Goal: Check status: Check status

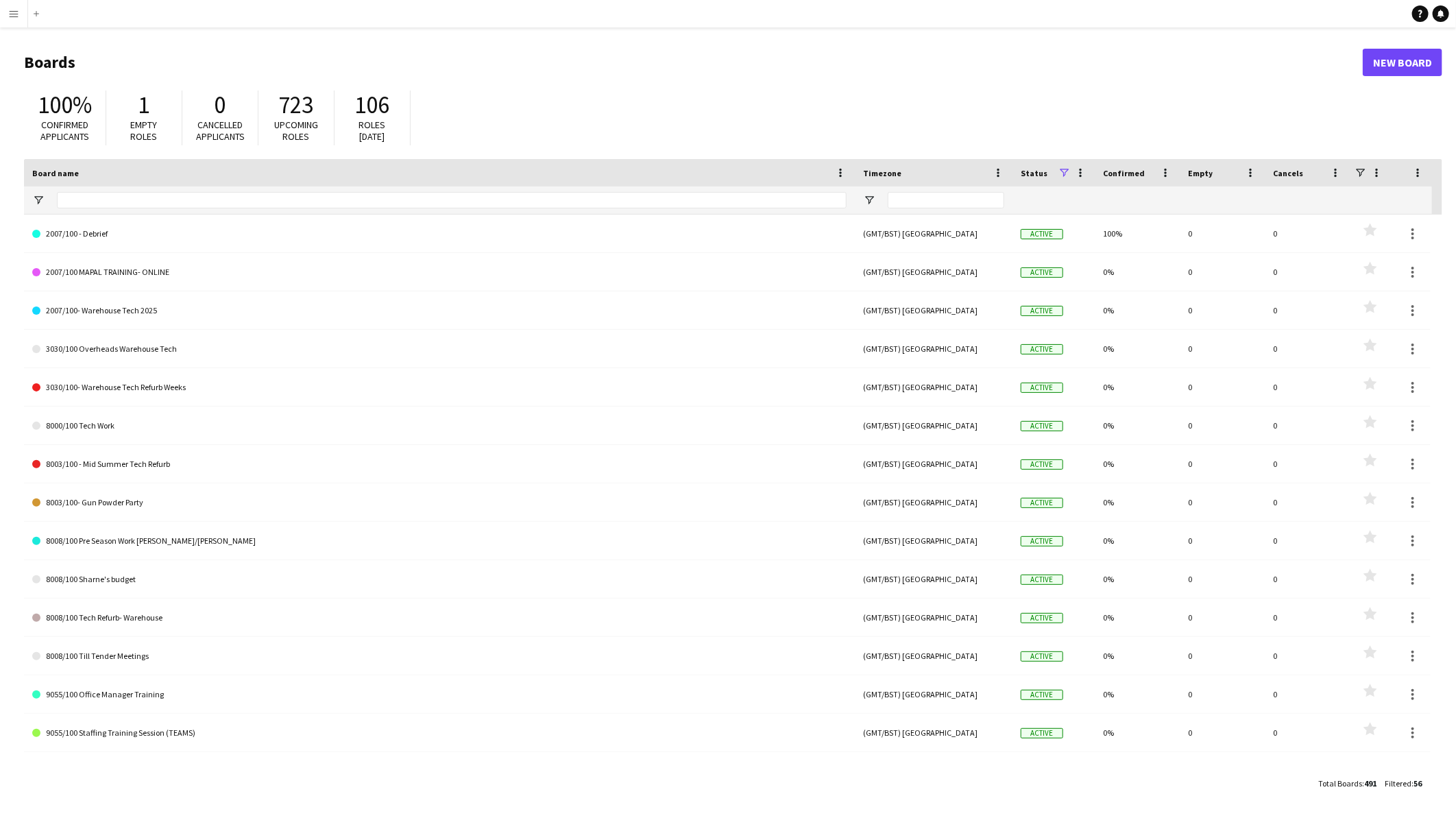
click at [17, 10] on app-icon "Menu" at bounding box center [13, 13] width 11 height 11
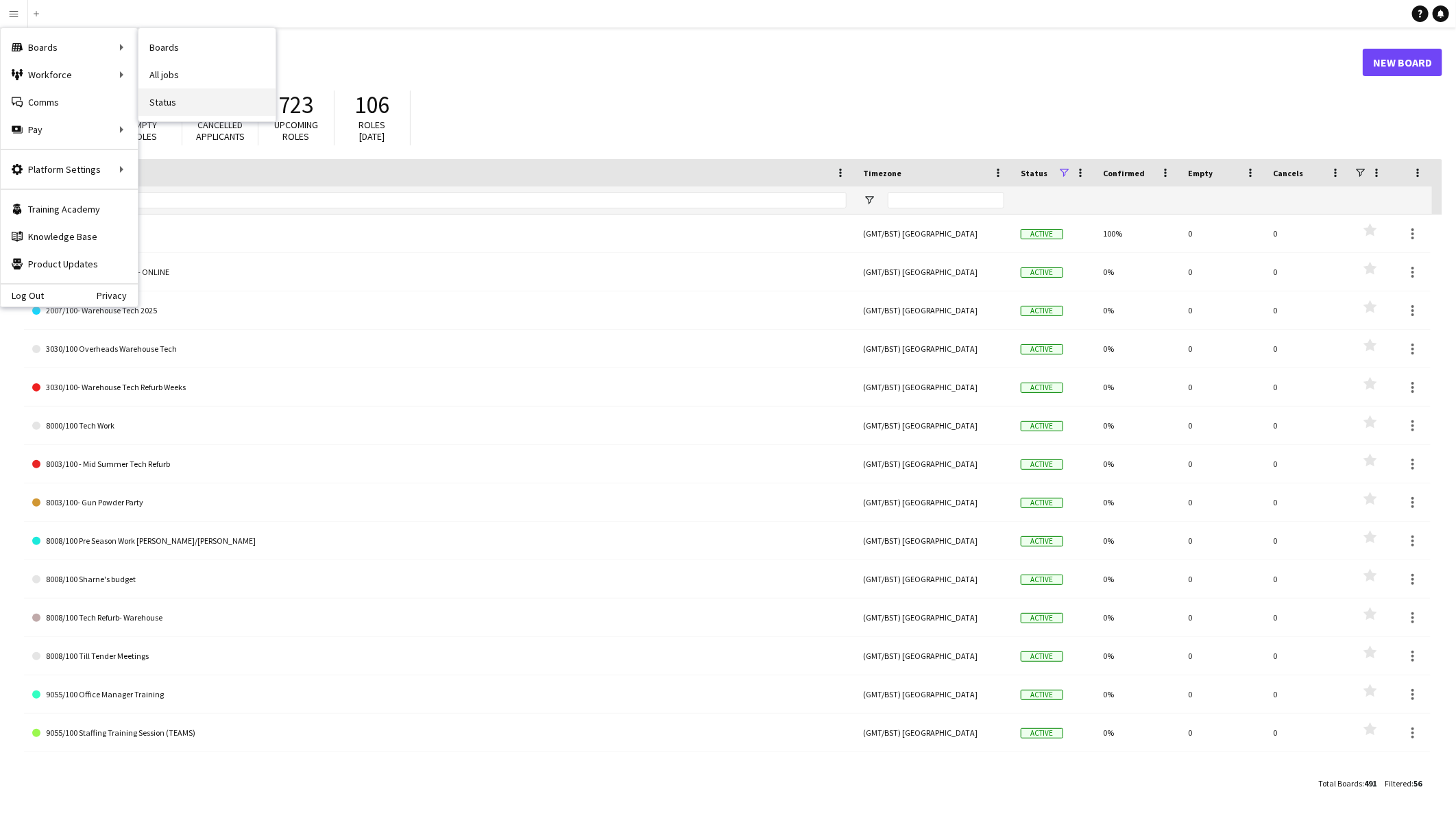
click at [182, 93] on link "Status" at bounding box center [207, 102] width 137 height 27
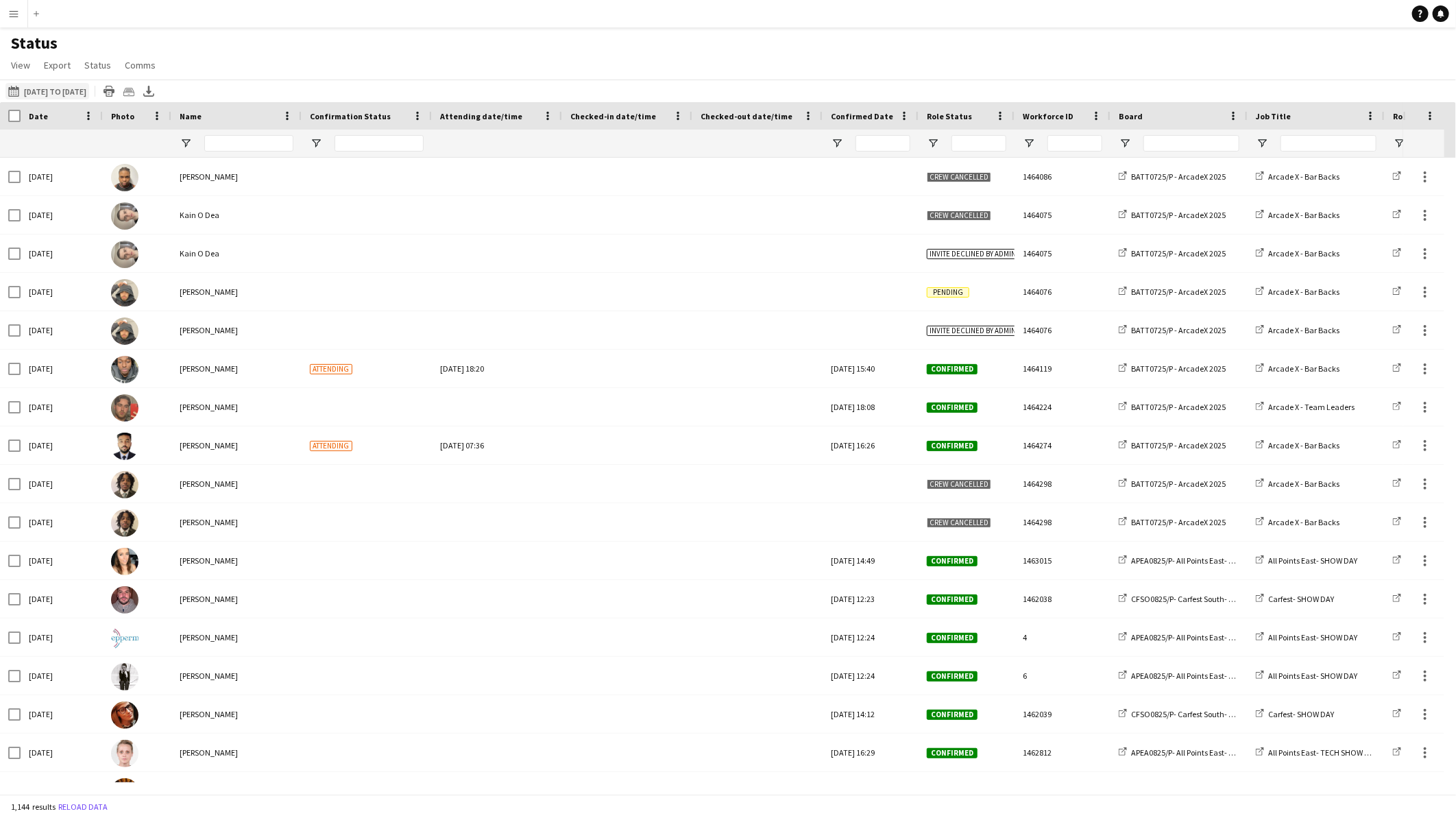
click at [66, 92] on button "[DATE] to [DATE] [DATE] to [DATE]" at bounding box center [47, 91] width 84 height 17
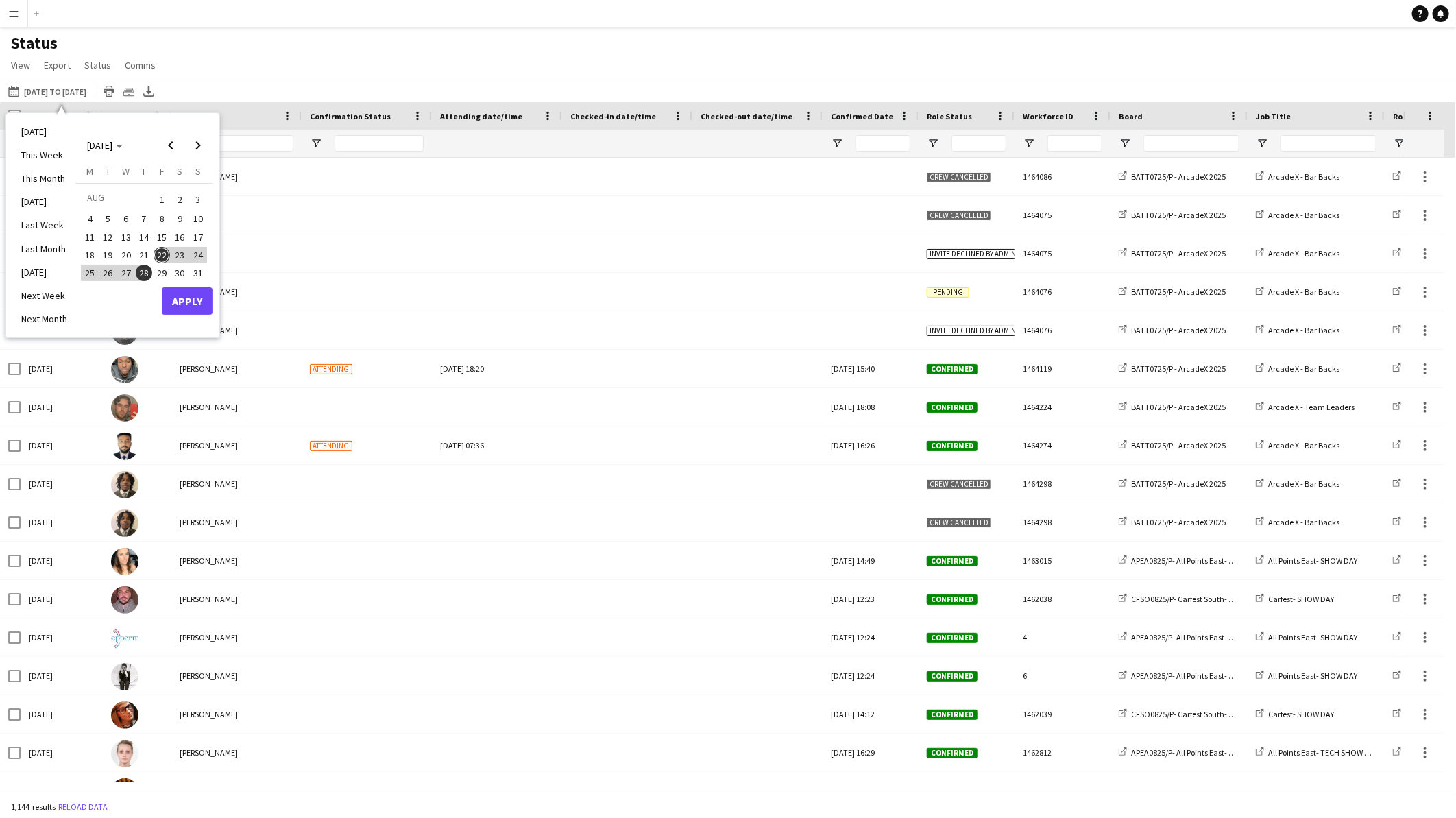
click at [128, 253] on span "20" at bounding box center [126, 255] width 17 height 17
click at [176, 298] on button "Apply" at bounding box center [187, 301] width 51 height 27
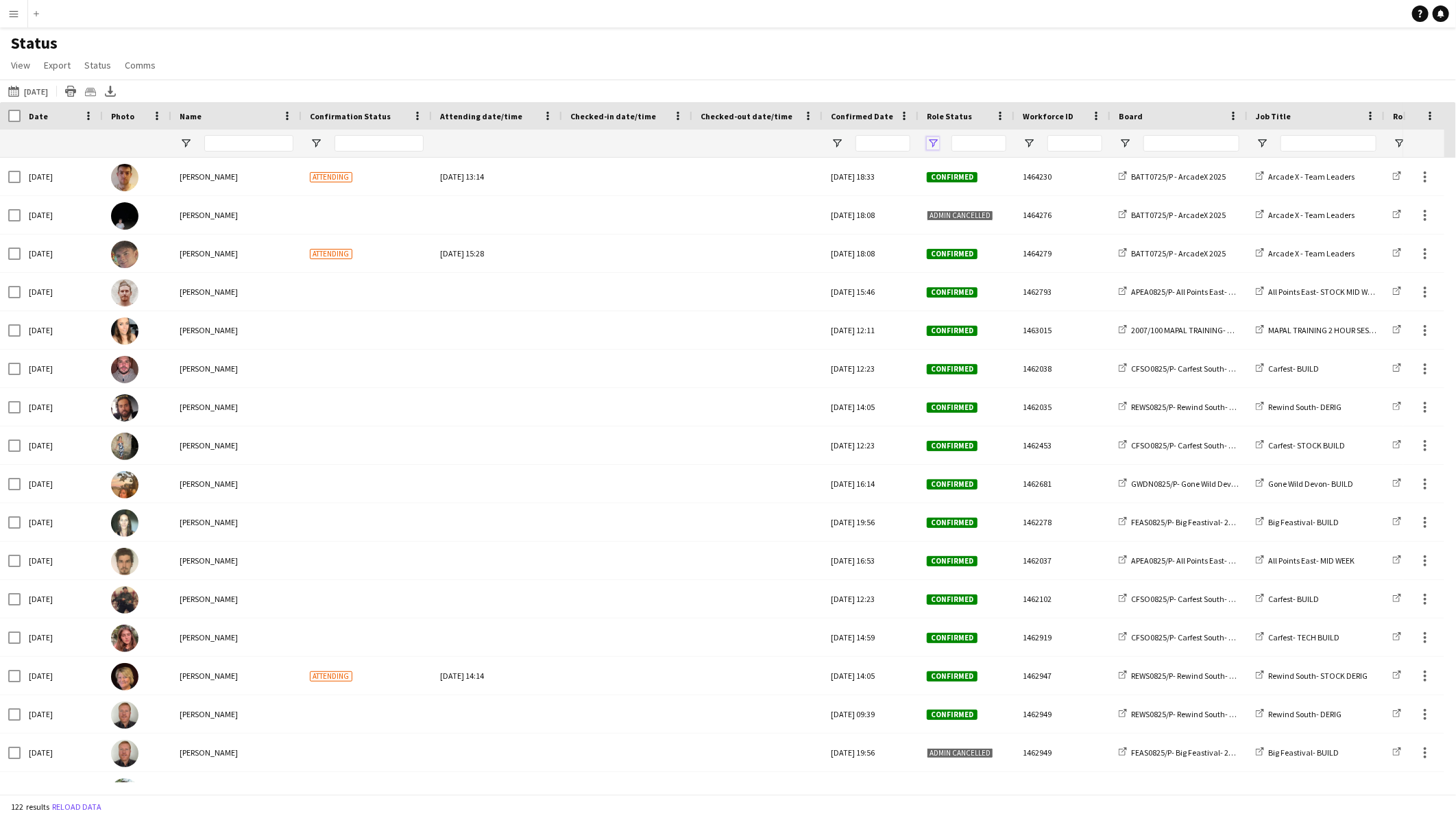
click at [933, 139] on span "Open Filter Menu" at bounding box center [933, 143] width 12 height 12
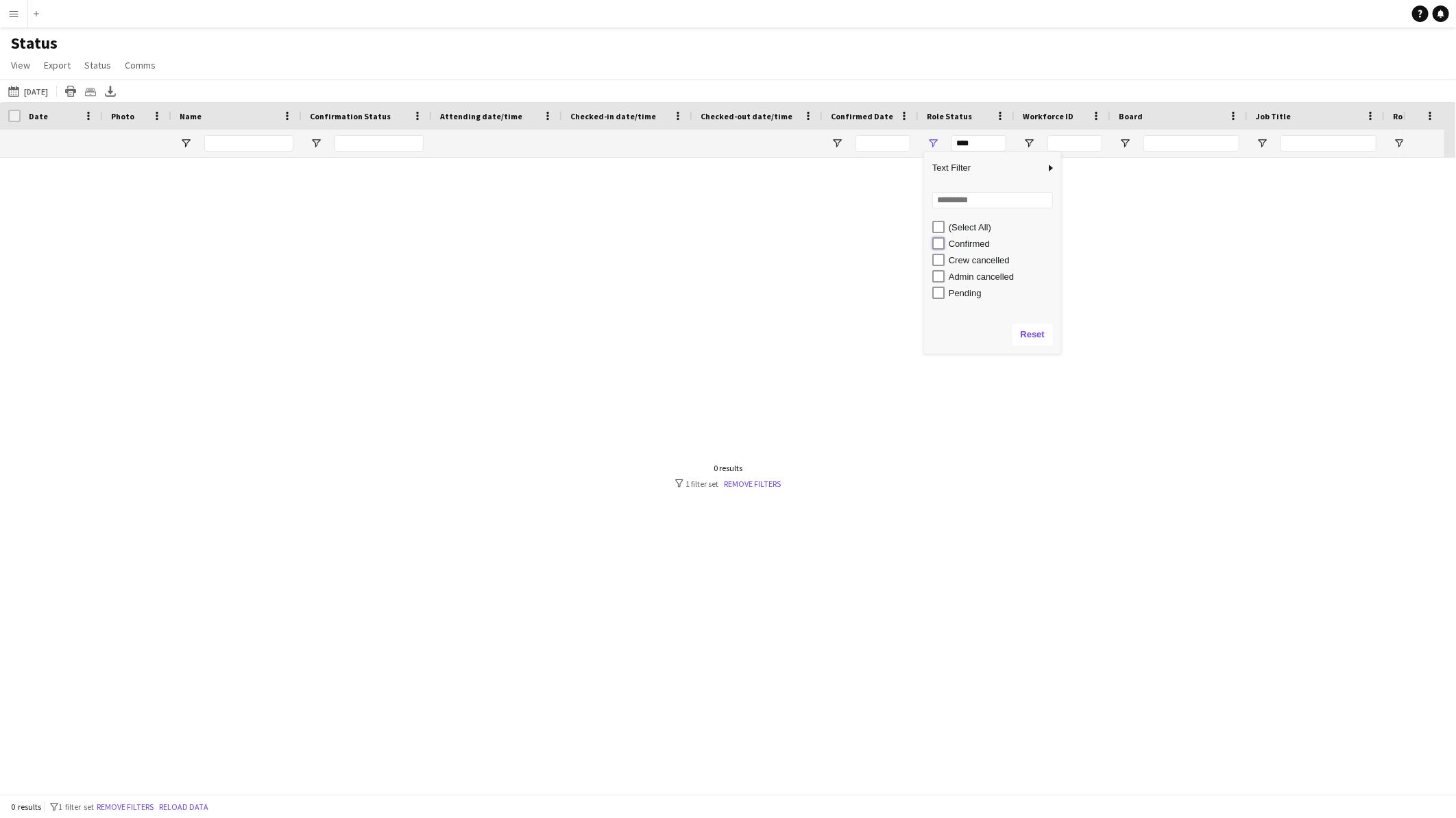
type input "**********"
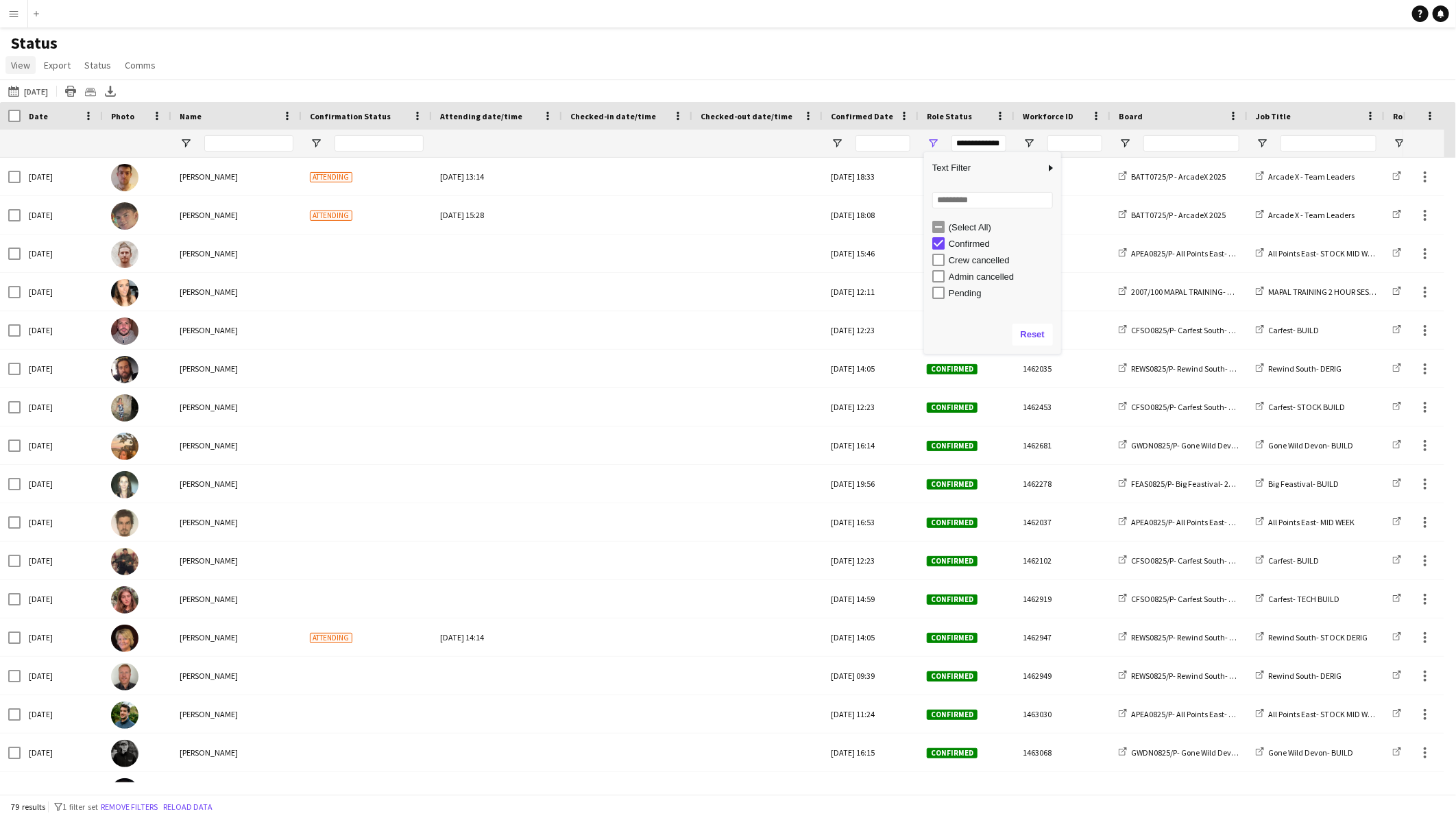
click at [29, 65] on span "View" at bounding box center [20, 65] width 19 height 12
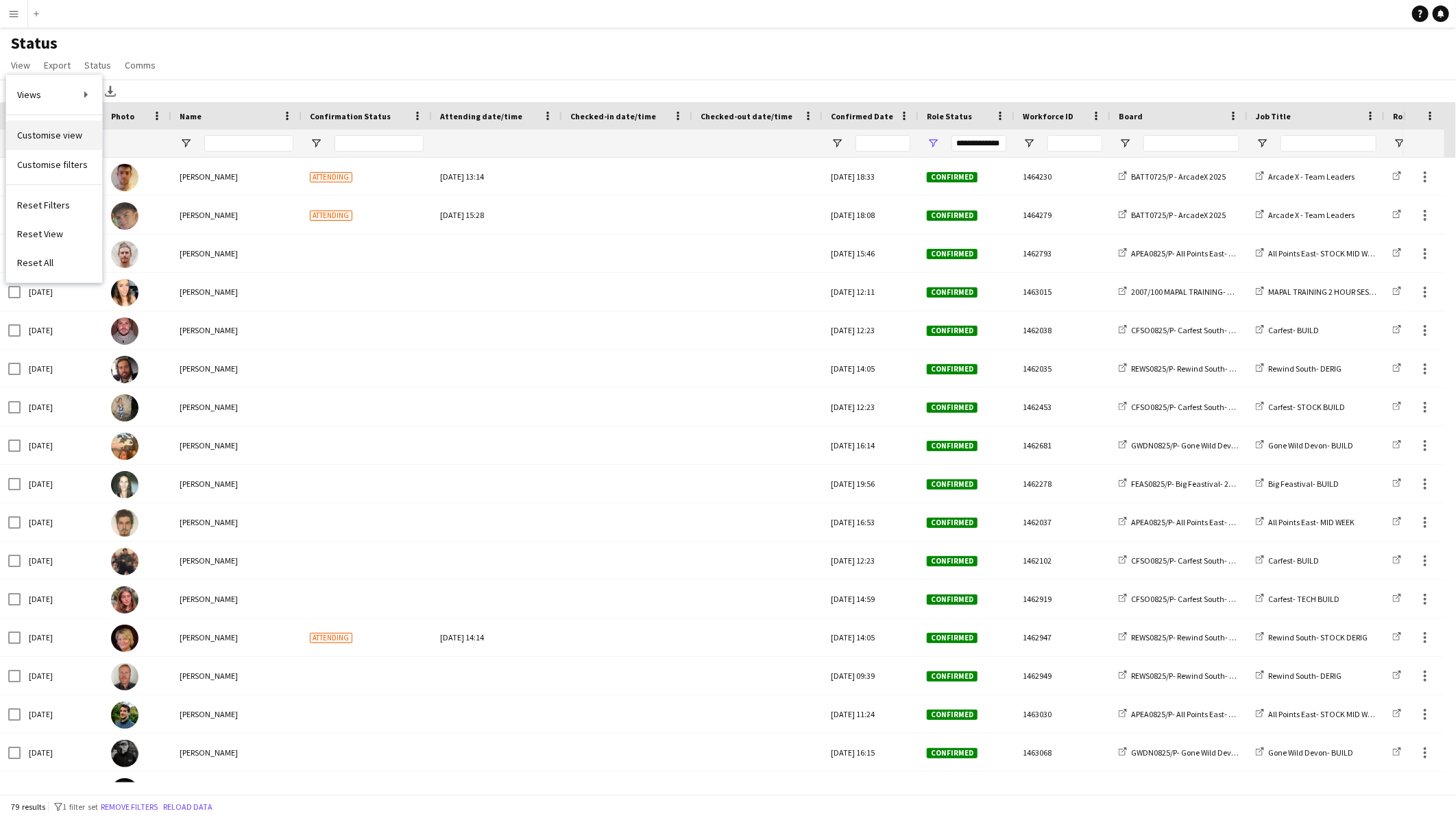
click at [78, 143] on link "Customise view" at bounding box center [55, 135] width 96 height 29
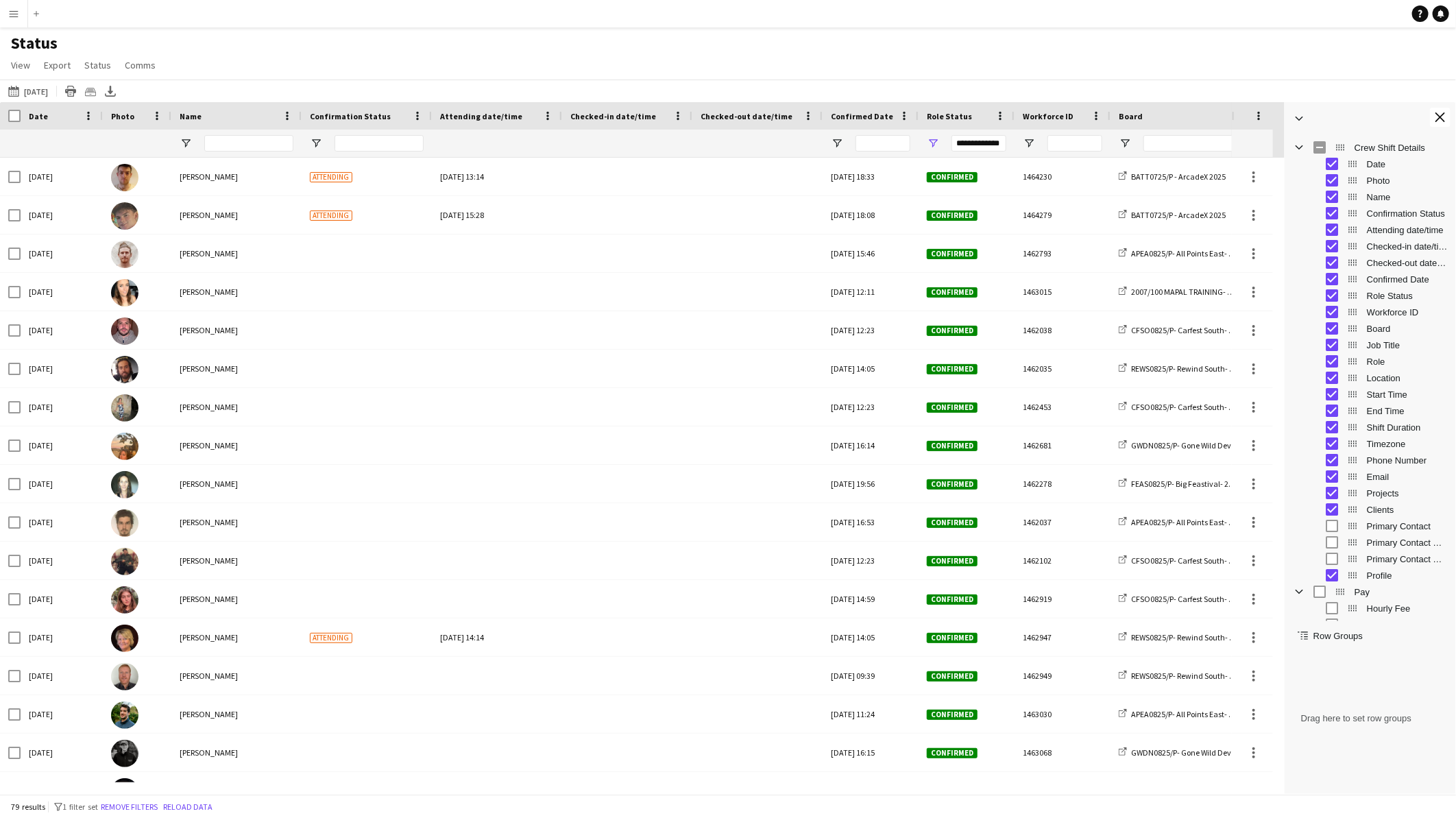
click at [1371, 248] on span "Checked-in date/time" at bounding box center [1407, 246] width 81 height 10
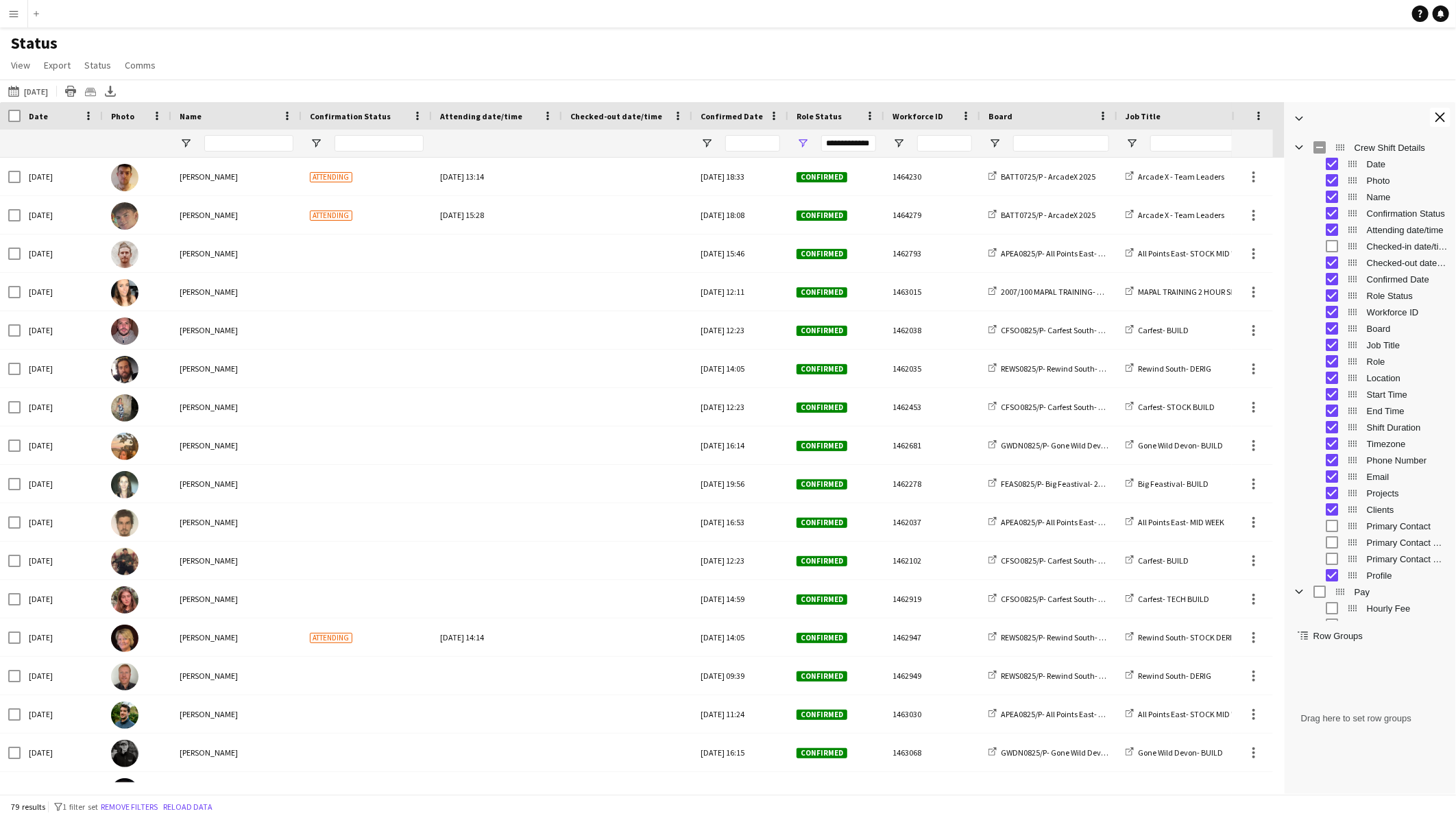
click at [1370, 263] on span "Checked-out date/time" at bounding box center [1407, 263] width 81 height 10
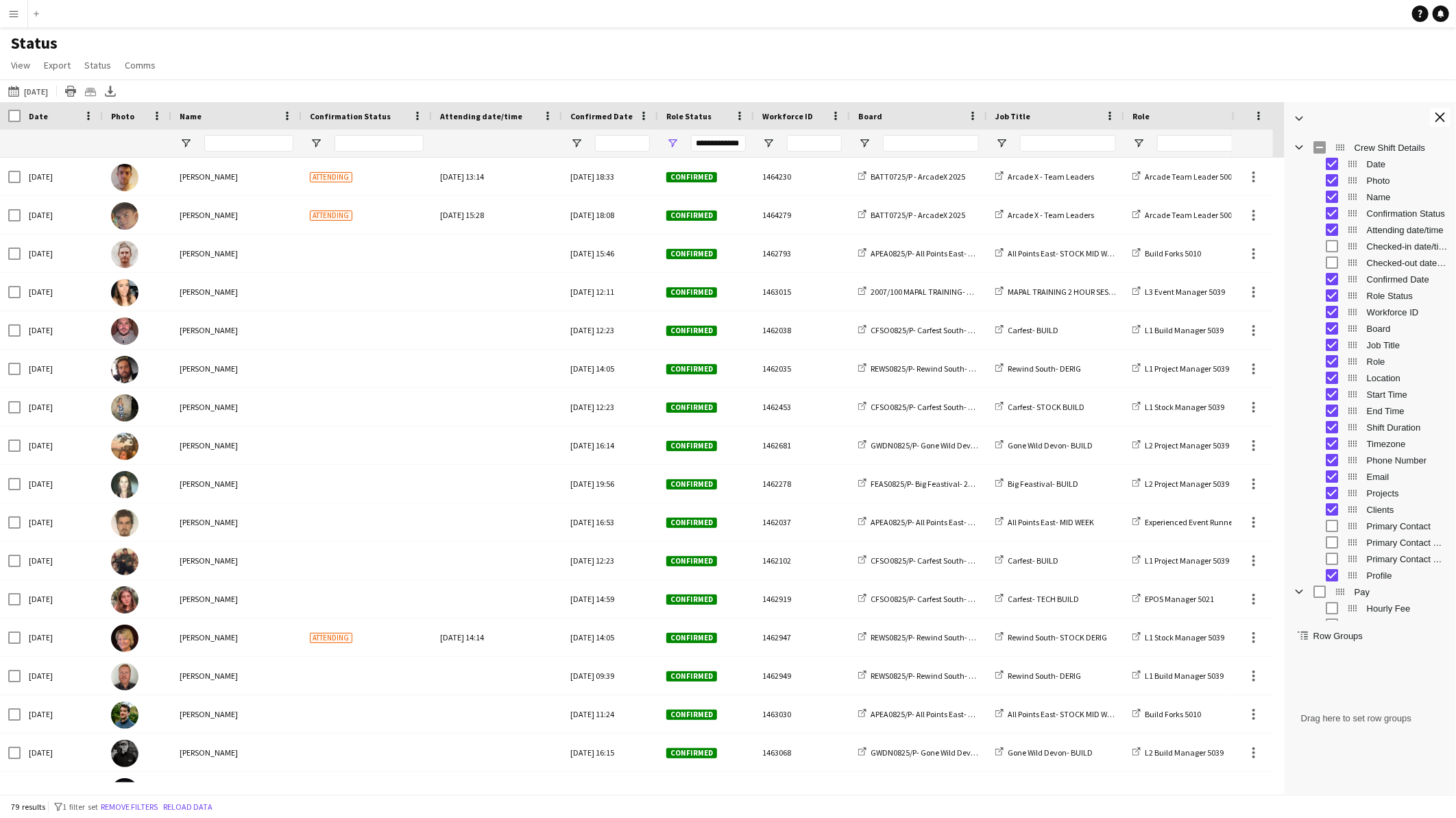
click at [1369, 278] on span "Confirmed Date" at bounding box center [1407, 279] width 81 height 10
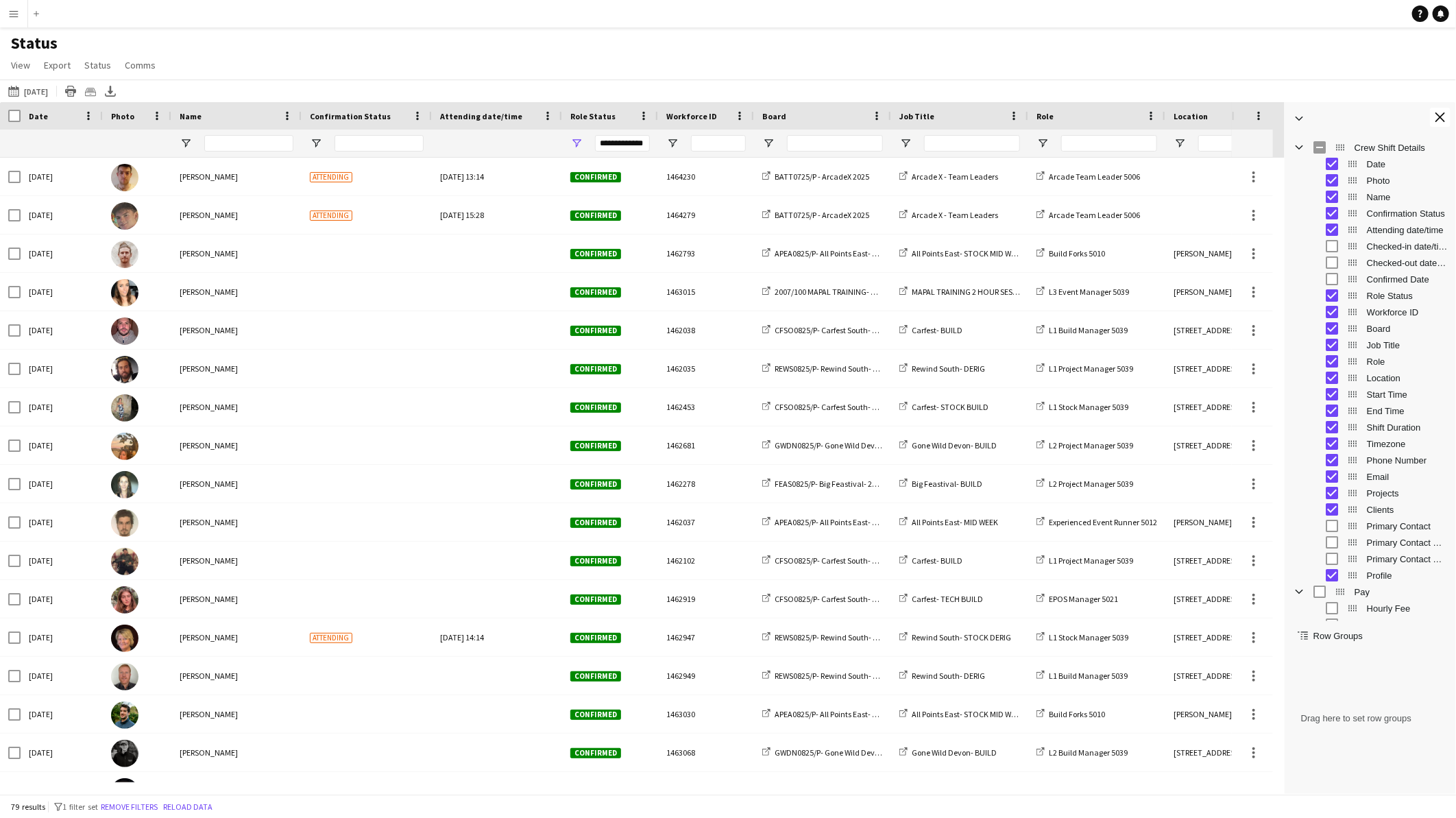
click at [1386, 214] on span "Confirmation Status" at bounding box center [1407, 213] width 81 height 10
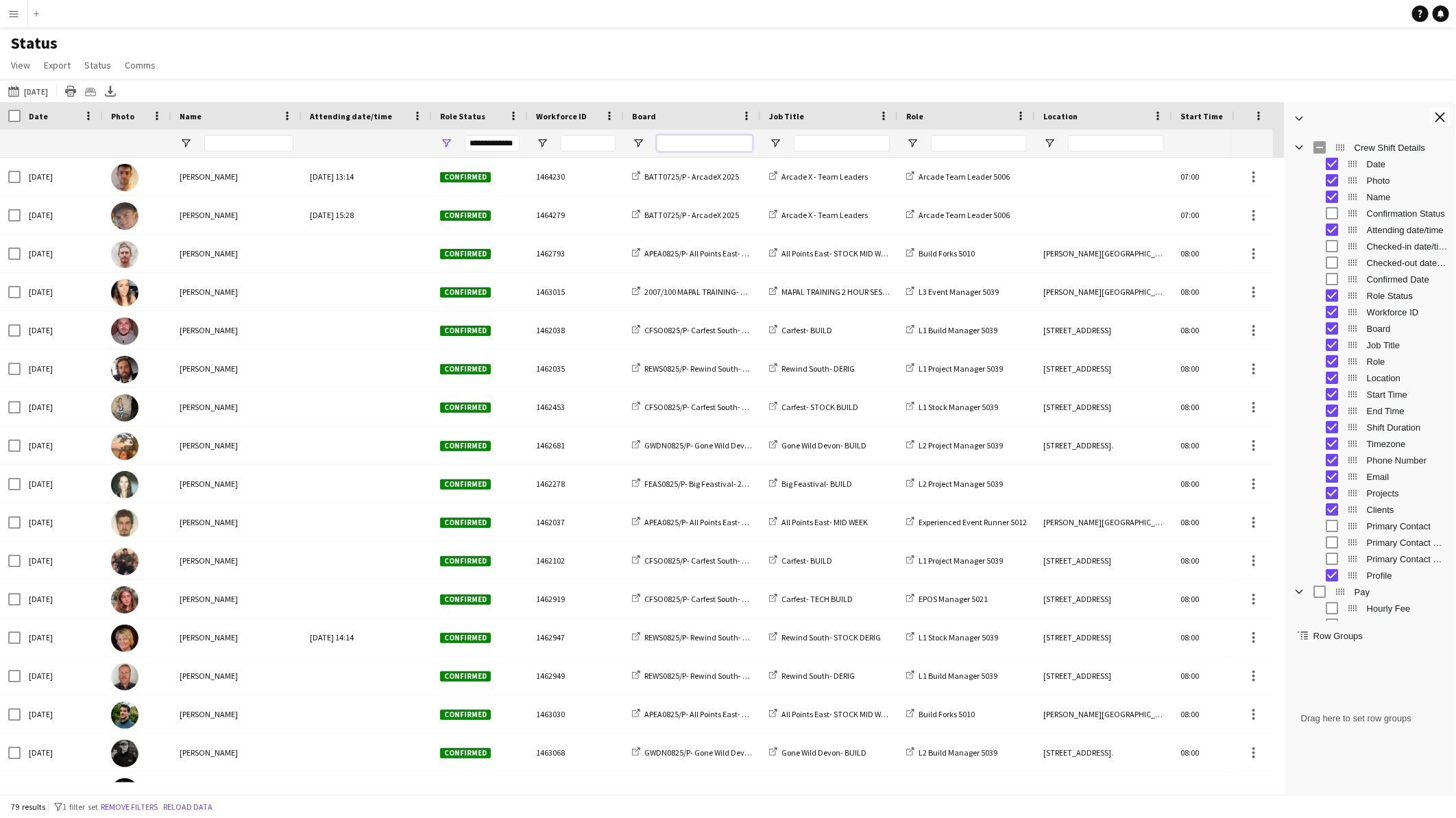
click at [703, 142] on input "Board Filter Input" at bounding box center [705, 143] width 96 height 17
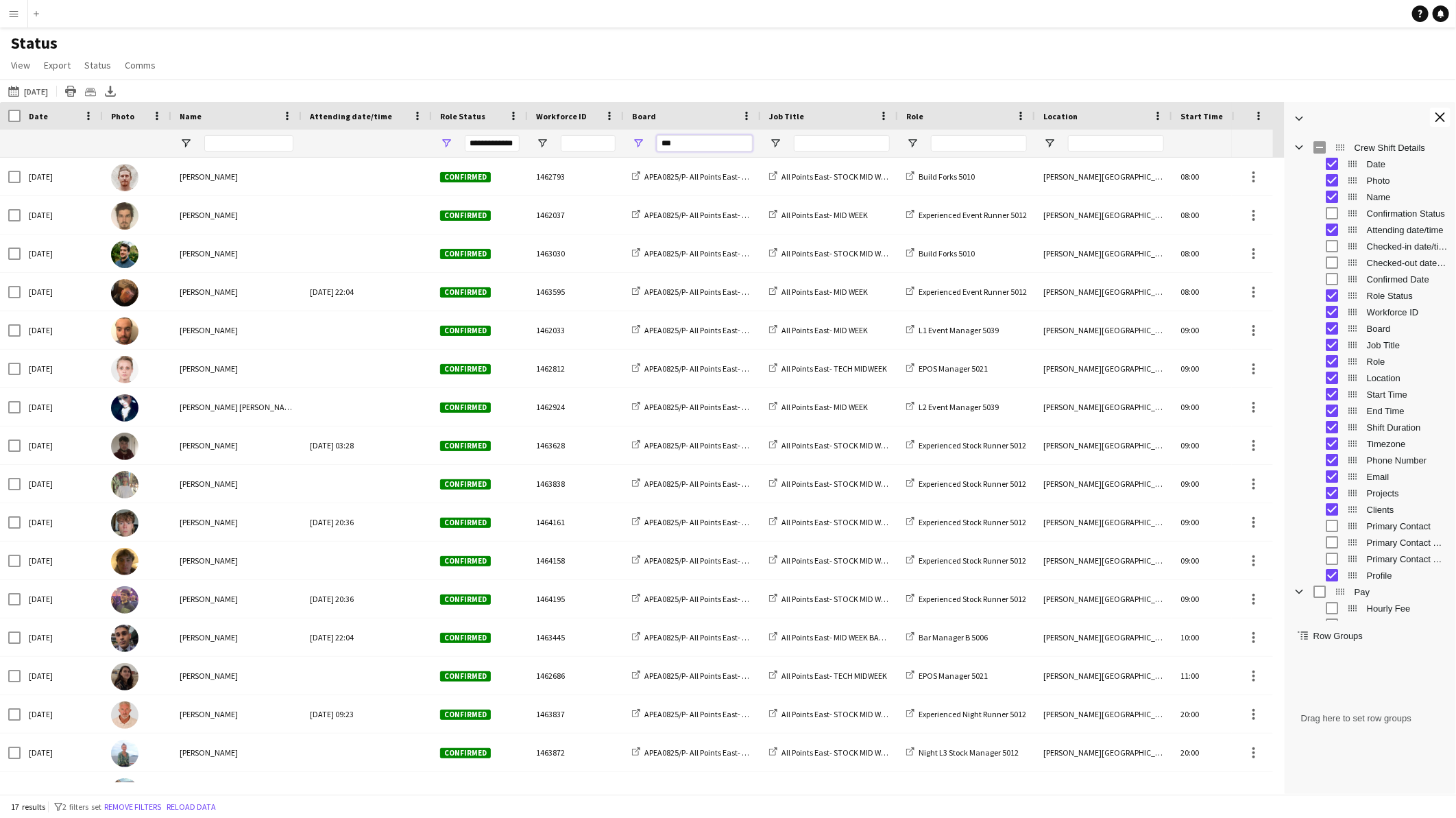
type input "***"
click at [957, 148] on input "Role Filter Input" at bounding box center [980, 143] width 96 height 17
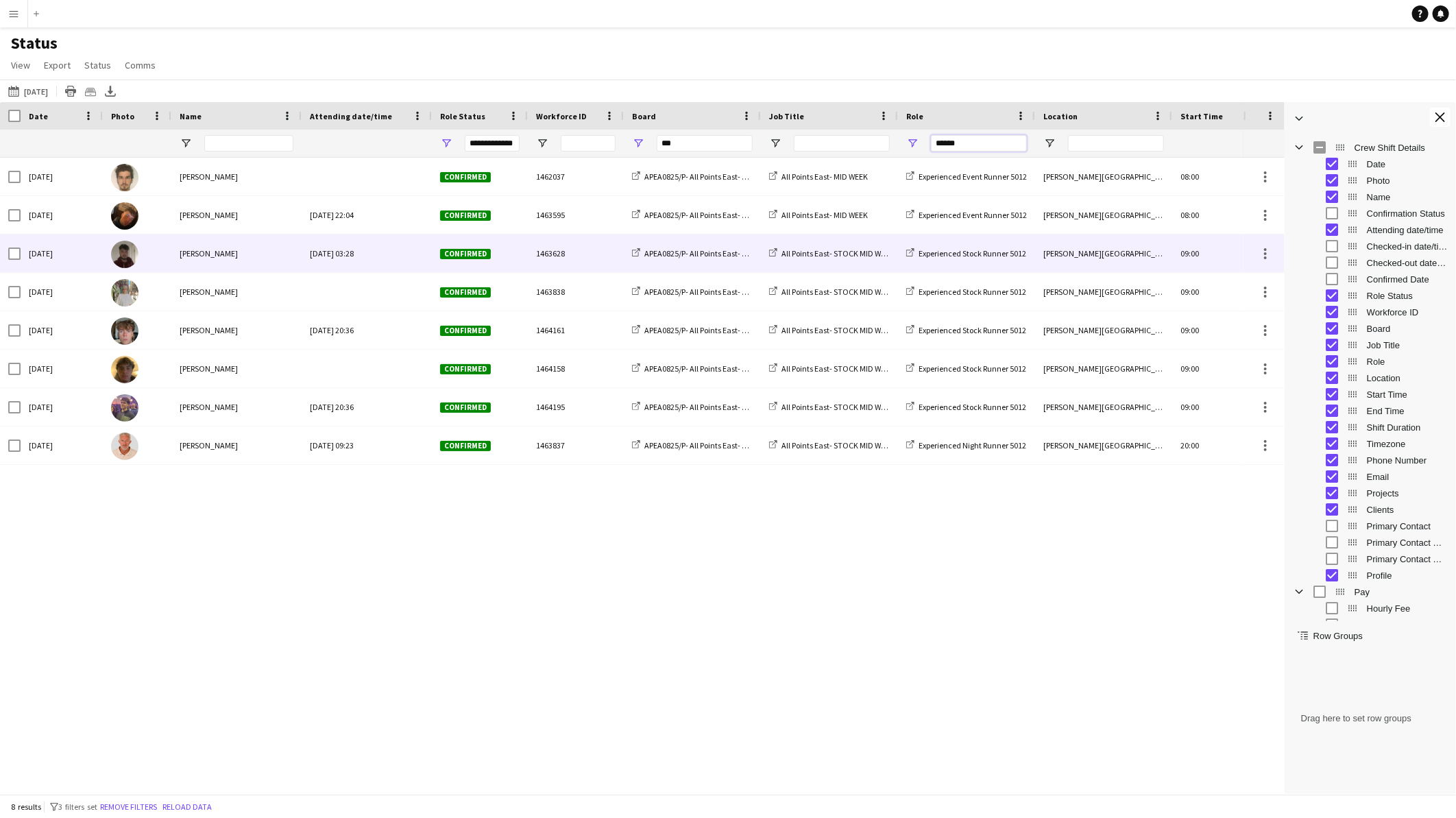
type input "******"
click at [263, 263] on div "[PERSON_NAME]" at bounding box center [237, 253] width 131 height 38
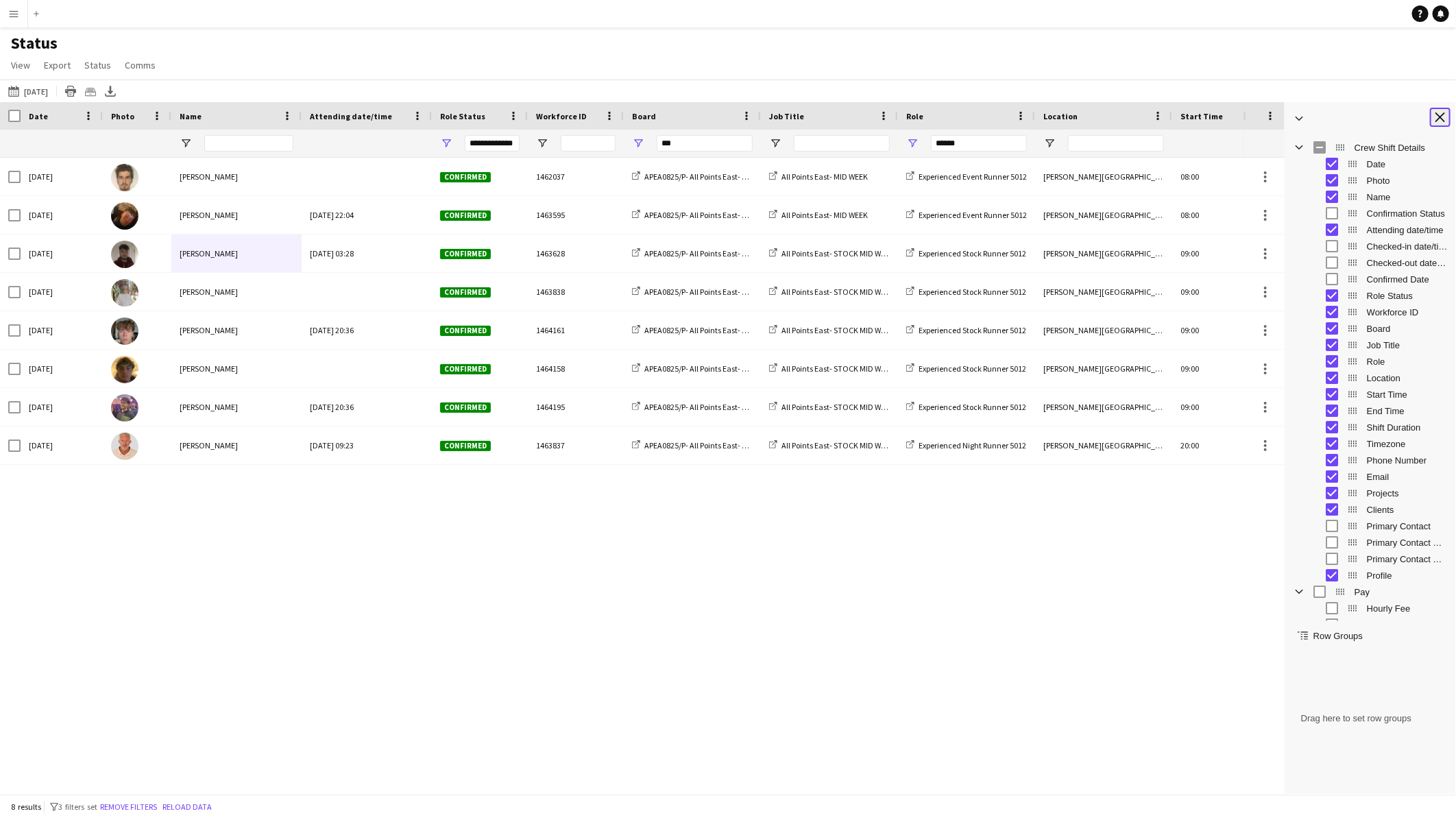
click at [1440, 113] on app-icon "Close tool panel" at bounding box center [1440, 117] width 9 height 9
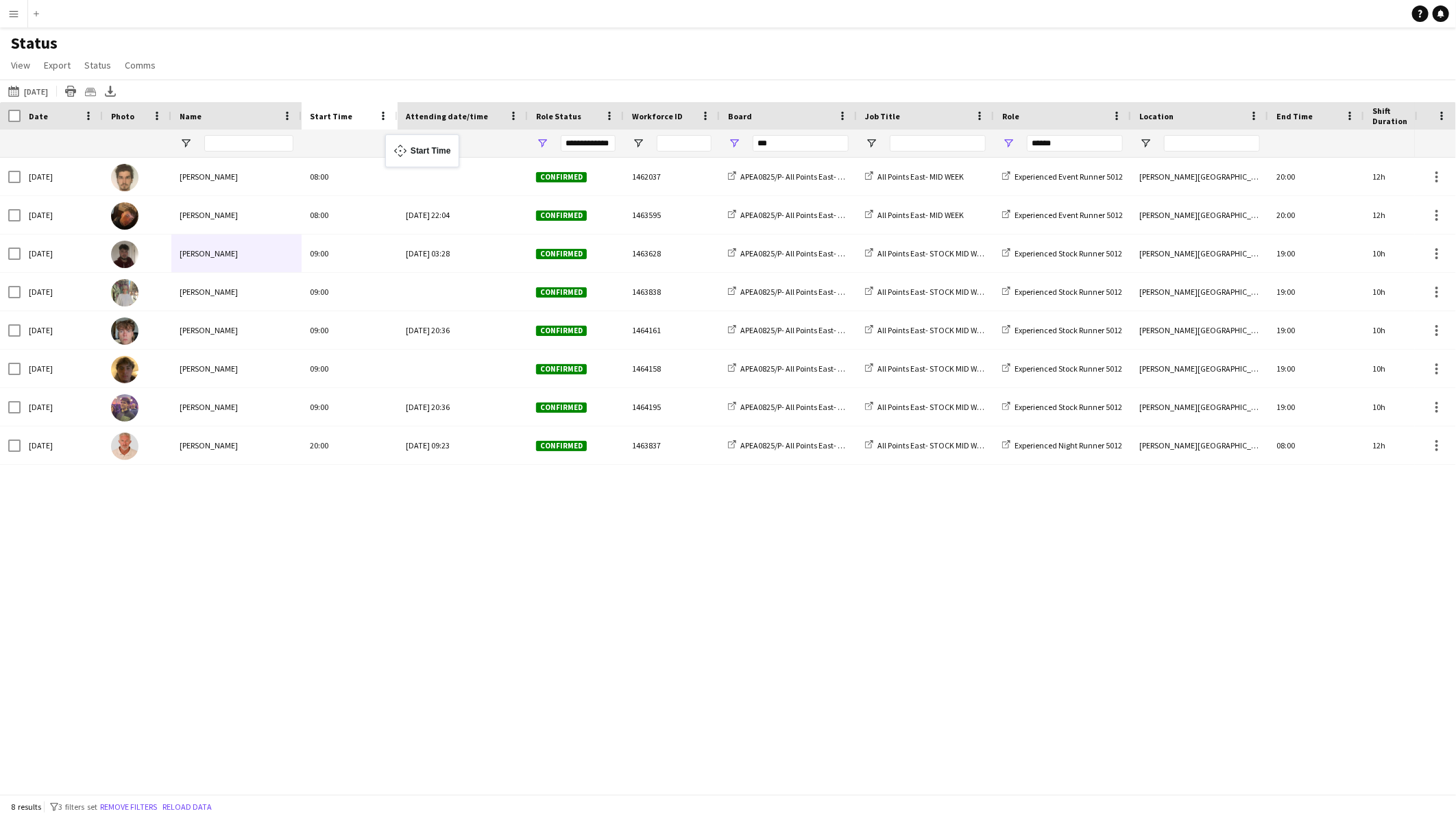
drag, startPoint x: 1205, startPoint y: 115, endPoint x: 393, endPoint y: 143, distance: 812.5
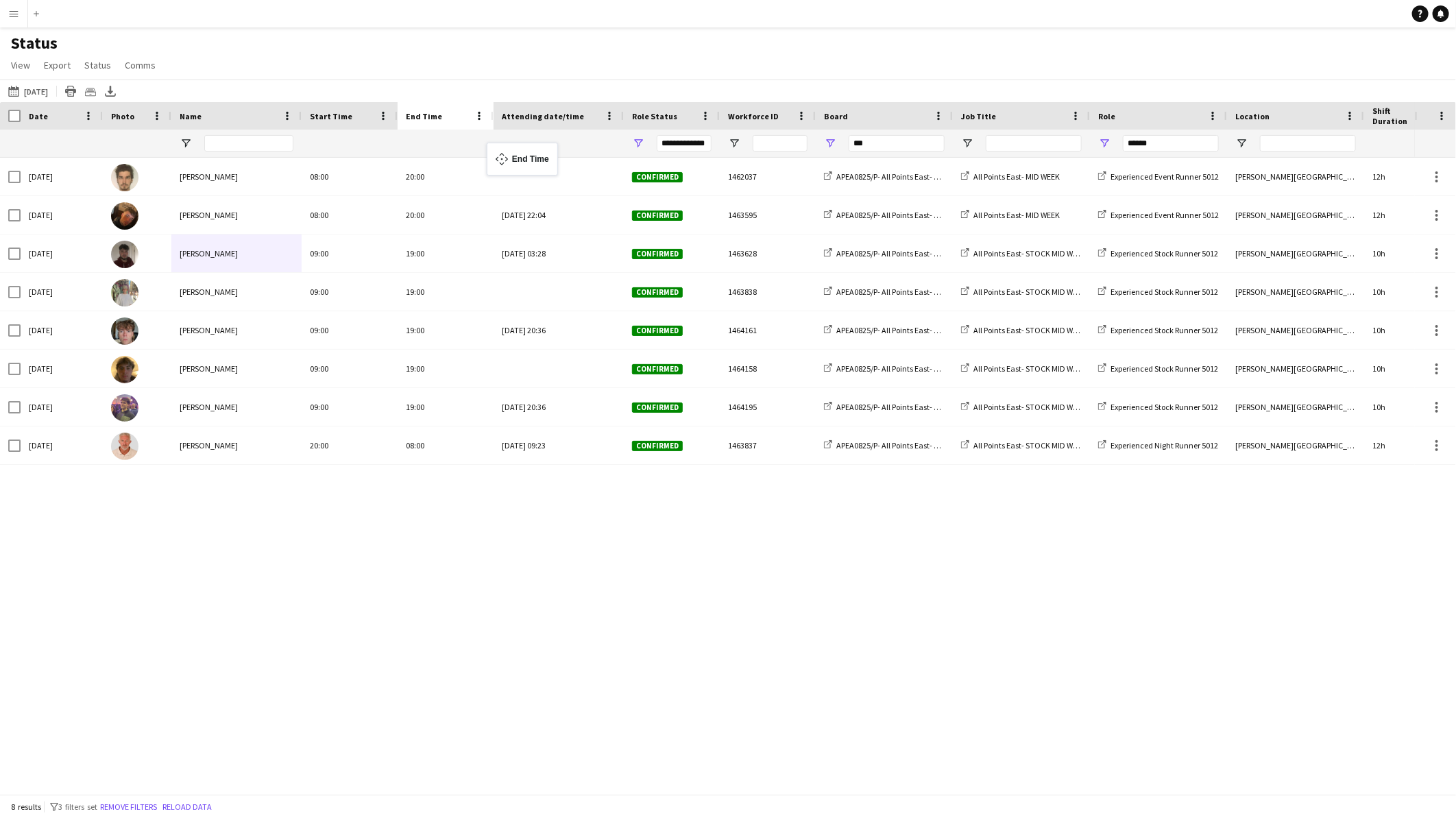
drag, startPoint x: 1315, startPoint y: 119, endPoint x: 494, endPoint y: 151, distance: 821.6
click at [28, 90] on button "[DATE] to [DATE] [DATE]" at bounding box center [28, 91] width 45 height 17
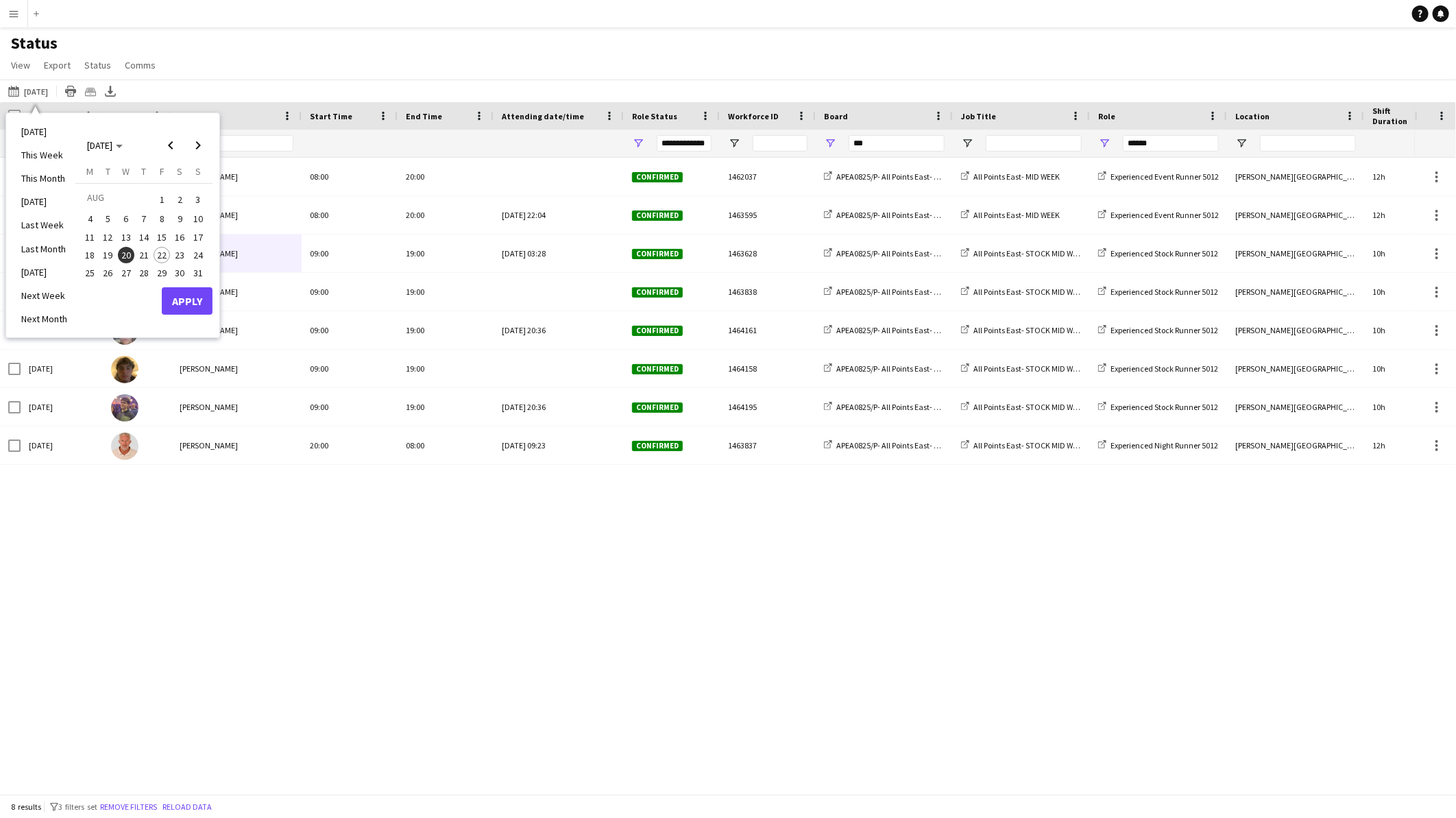
click at [146, 257] on span "21" at bounding box center [144, 255] width 17 height 17
click at [177, 297] on button "Apply" at bounding box center [187, 301] width 51 height 27
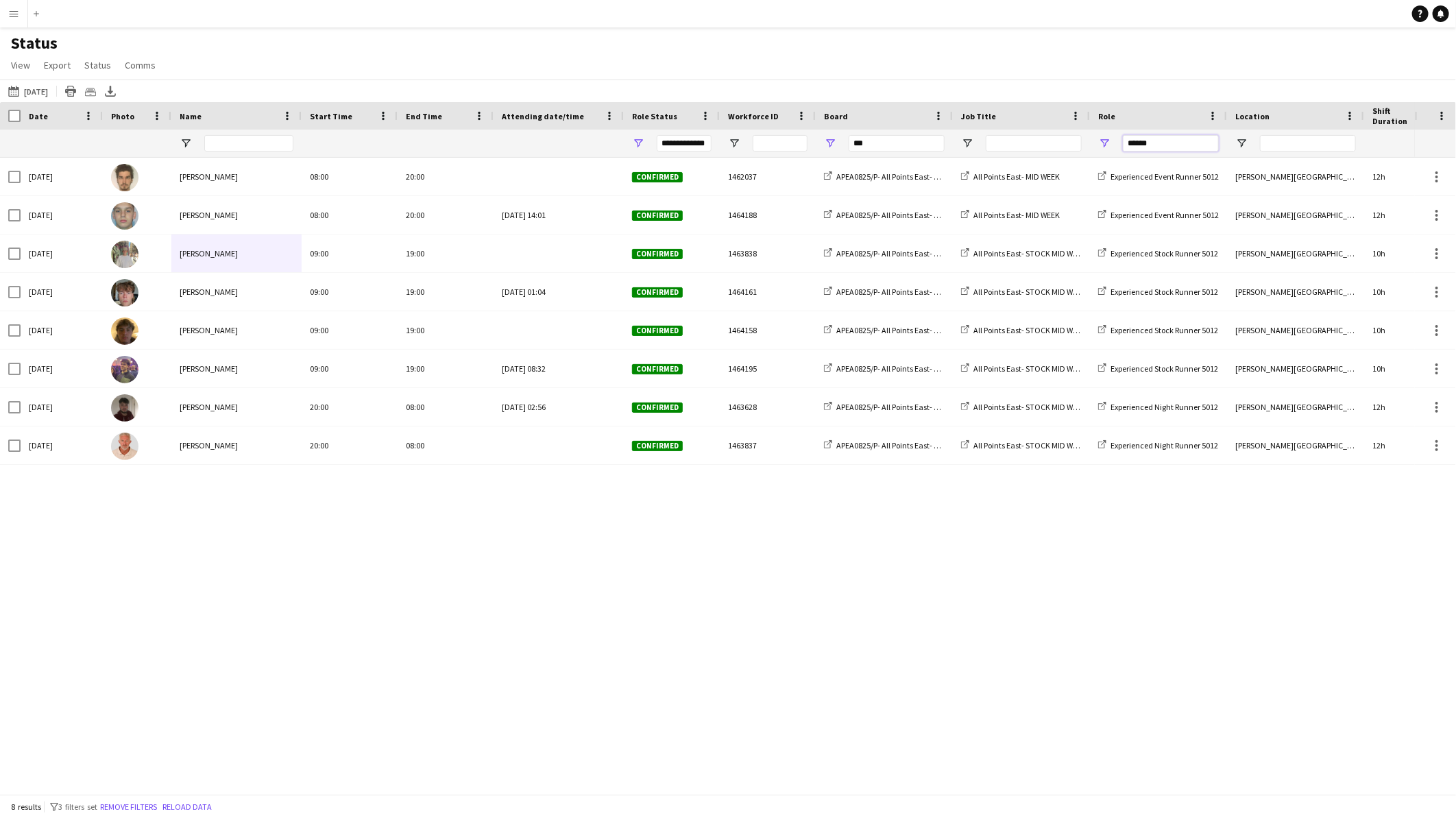
drag, startPoint x: 1161, startPoint y: 143, endPoint x: 998, endPoint y: 142, distance: 163.0
click at [998, 142] on div "**********" at bounding box center [1032, 144] width 2064 height 27
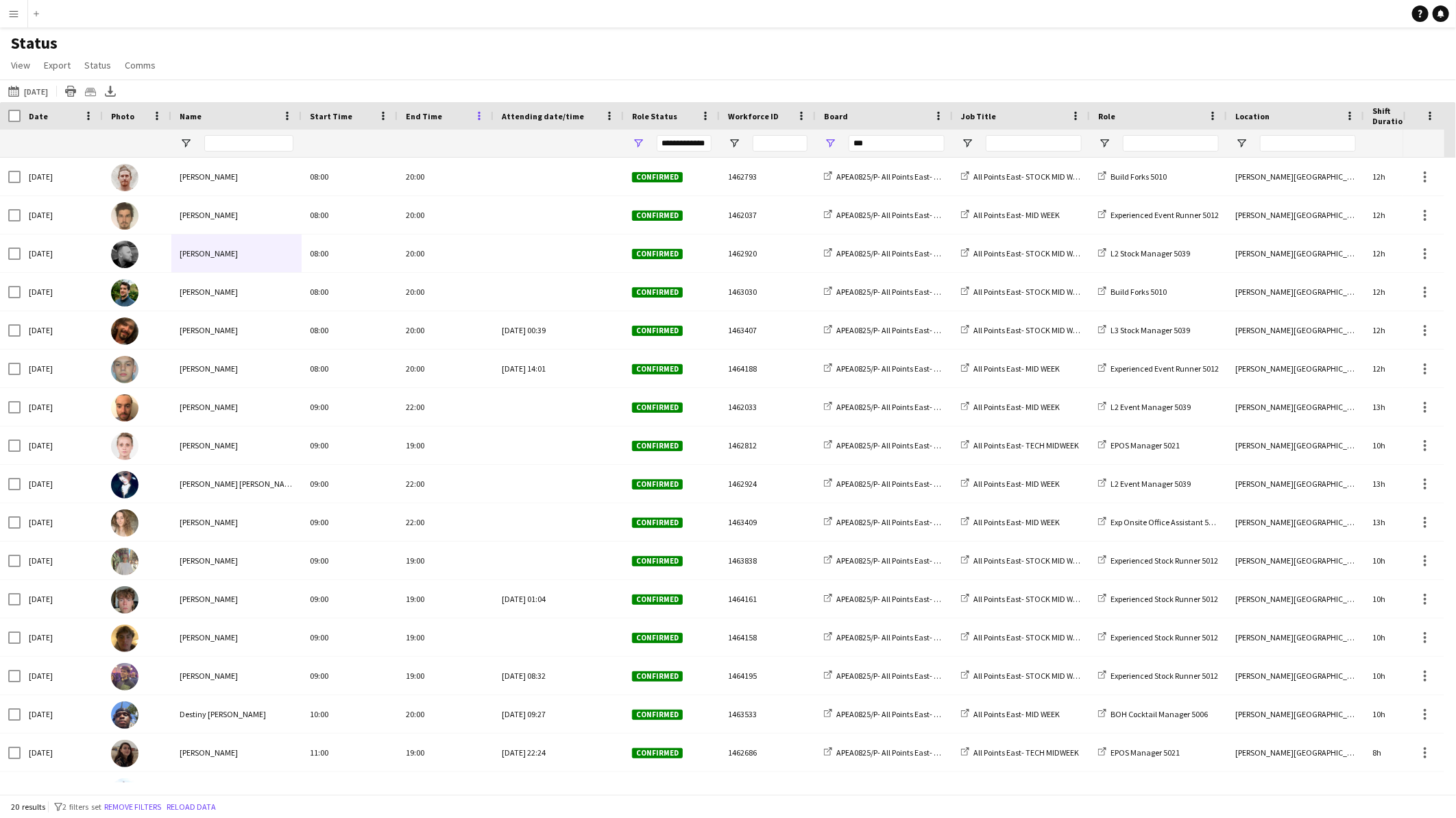
click at [477, 117] on span at bounding box center [479, 116] width 12 height 12
click at [477, 65] on div "Status View Views Default view BTB upload workforce New starters Payroll checks…" at bounding box center [728, 56] width 1456 height 47
click at [432, 117] on span "End Time" at bounding box center [424, 116] width 37 height 10
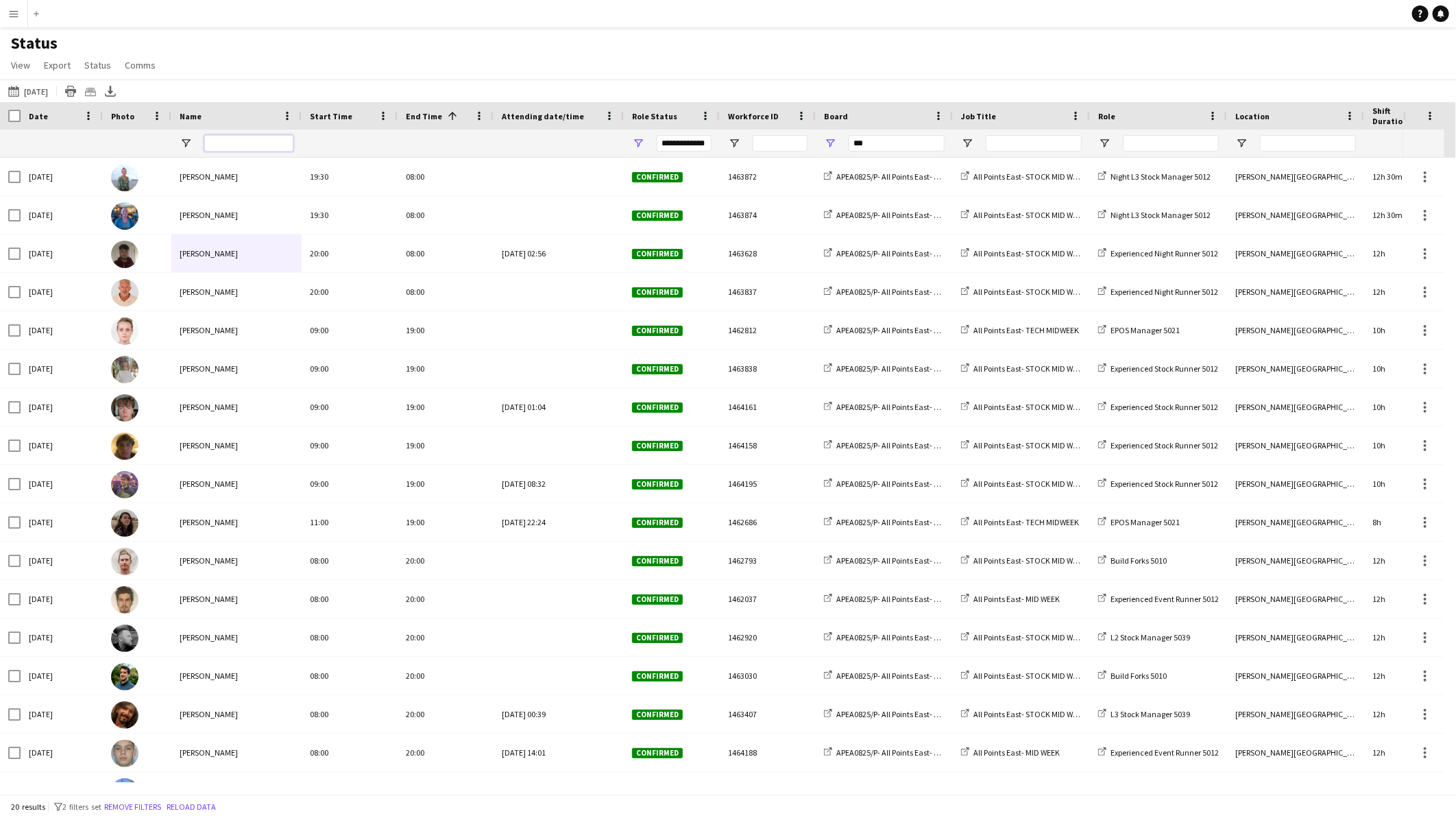
click at [274, 144] on input "Name Filter Input" at bounding box center [249, 143] width 89 height 17
type input "*****"
type input "***"
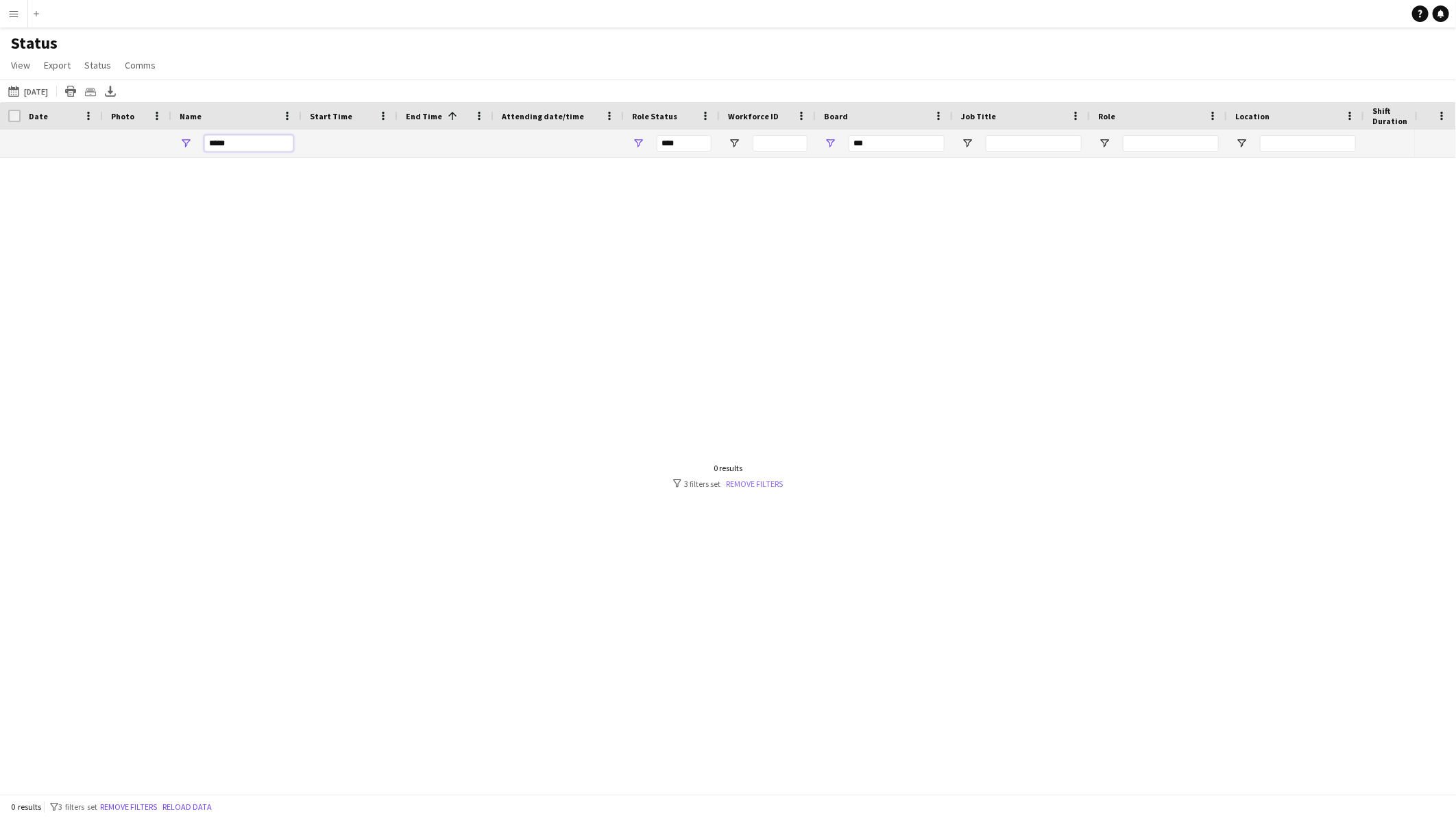
type input "*****"
click at [772, 485] on link "Remove filters" at bounding box center [754, 484] width 57 height 10
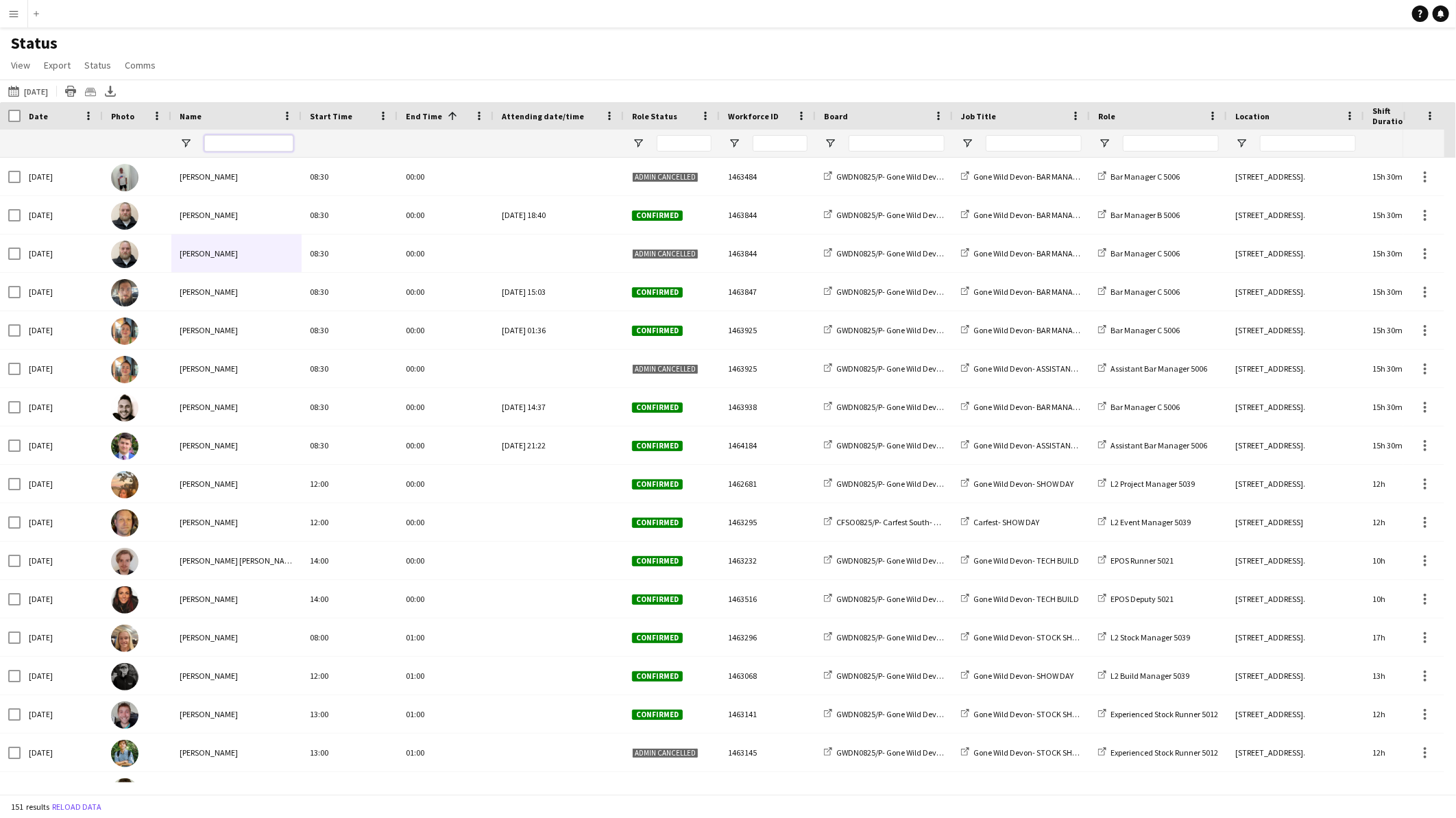
click at [205, 141] on input "Name Filter Input" at bounding box center [249, 143] width 89 height 17
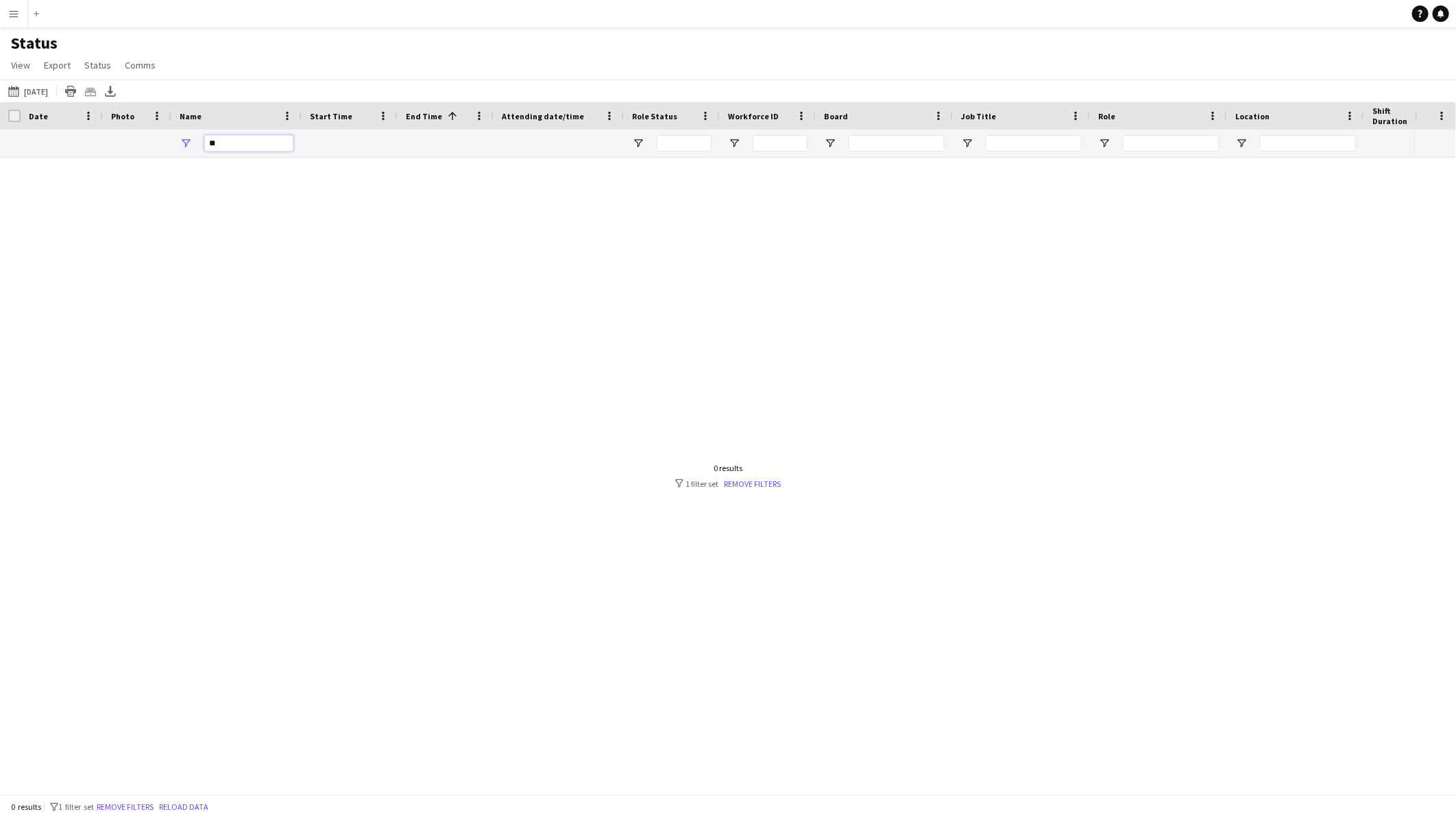
type input "*"
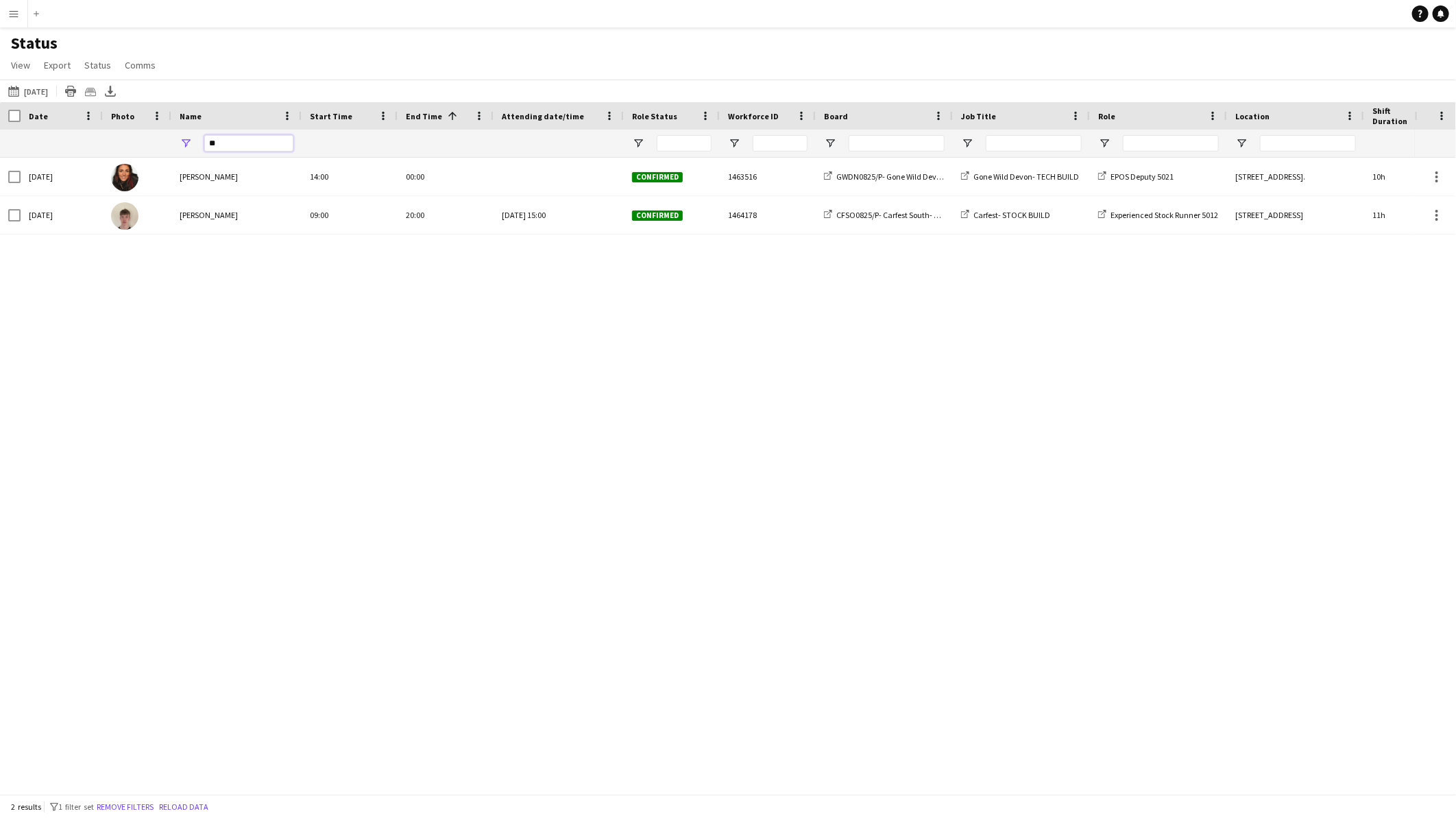
type input "*"
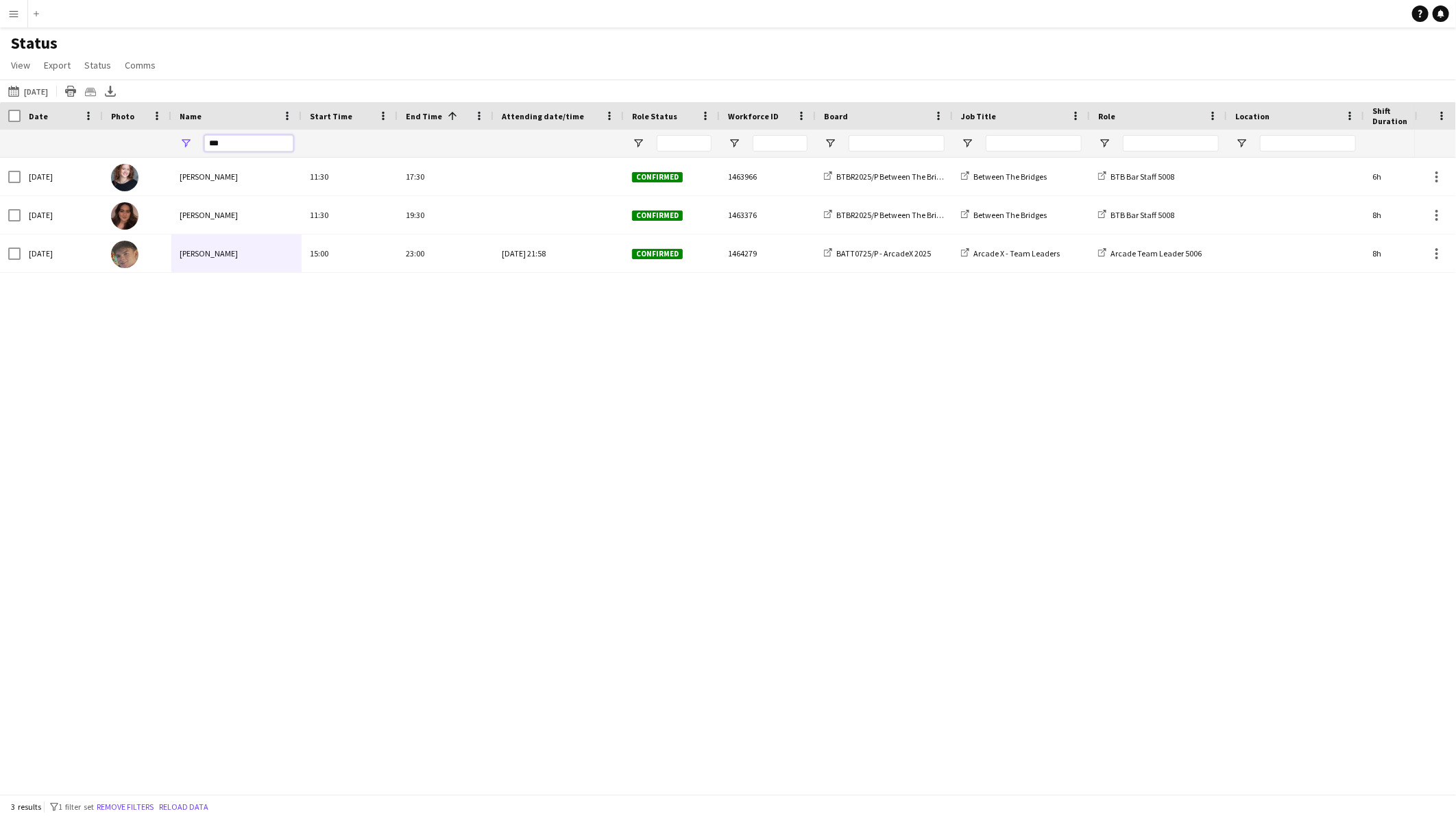
type input "***"
click at [14, 9] on app-icon "Menu" at bounding box center [13, 13] width 11 height 11
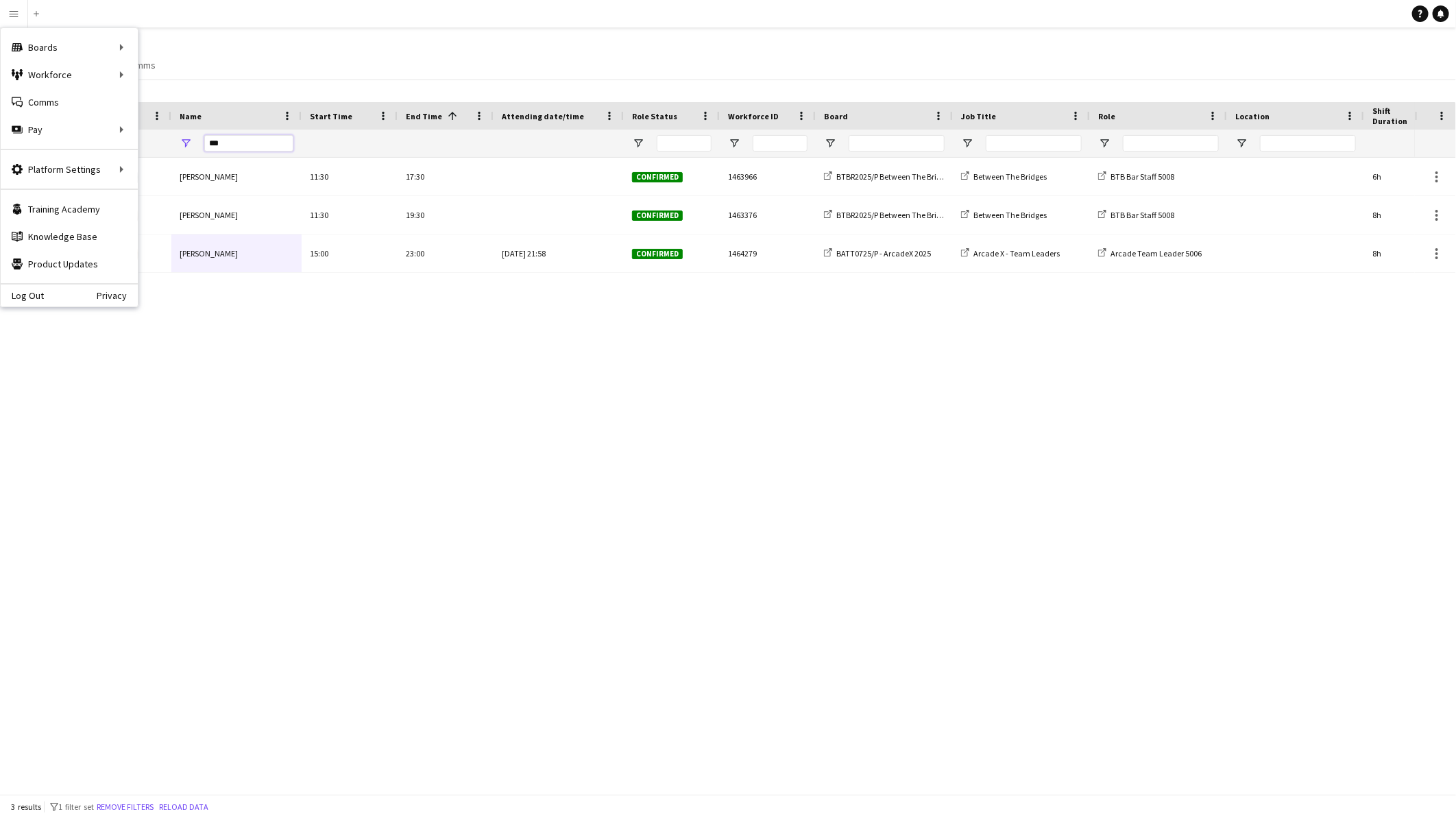
click at [230, 146] on input "***" at bounding box center [249, 143] width 89 height 17
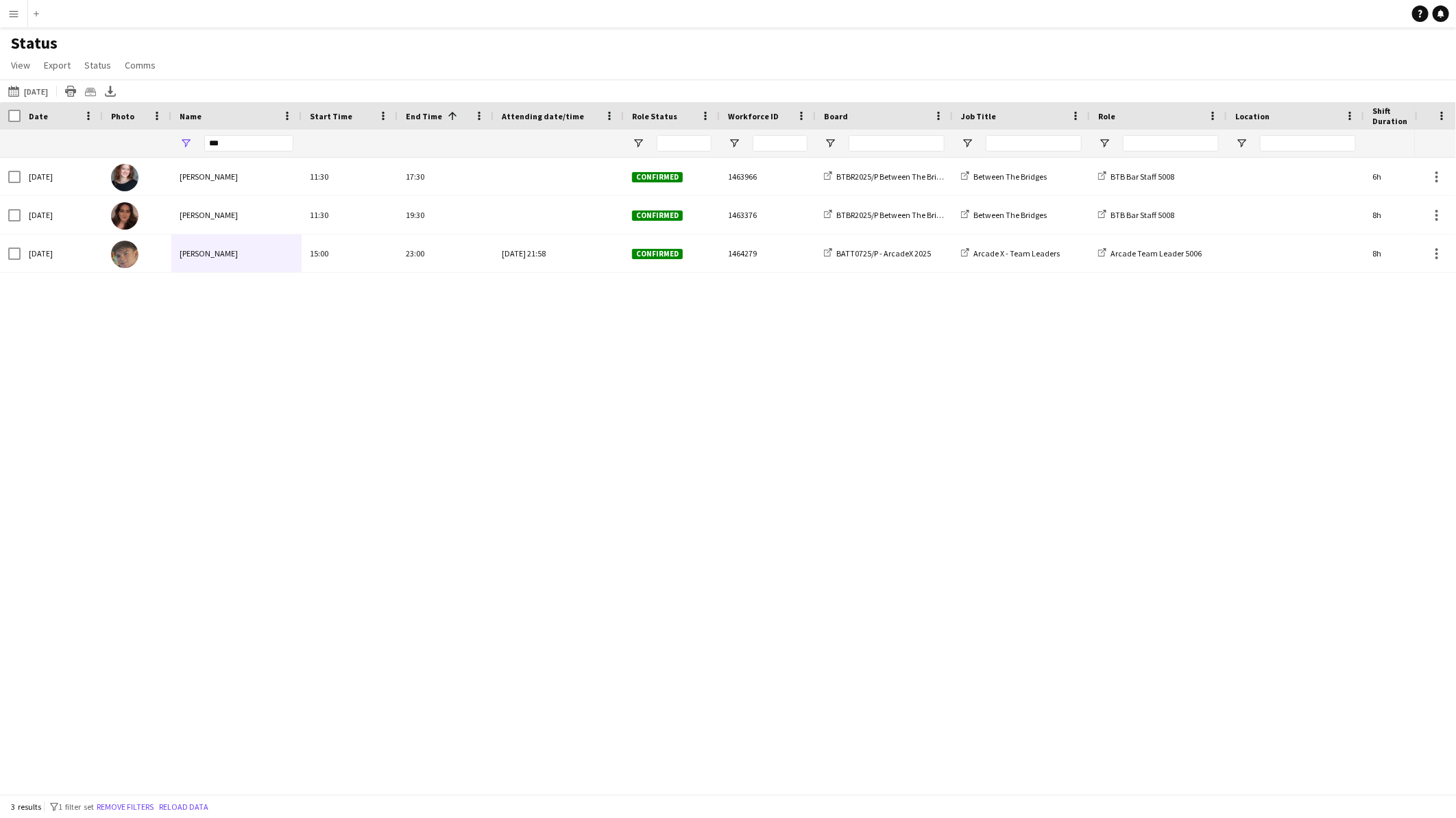
click at [14, 14] on app-icon "Menu" at bounding box center [13, 13] width 11 height 11
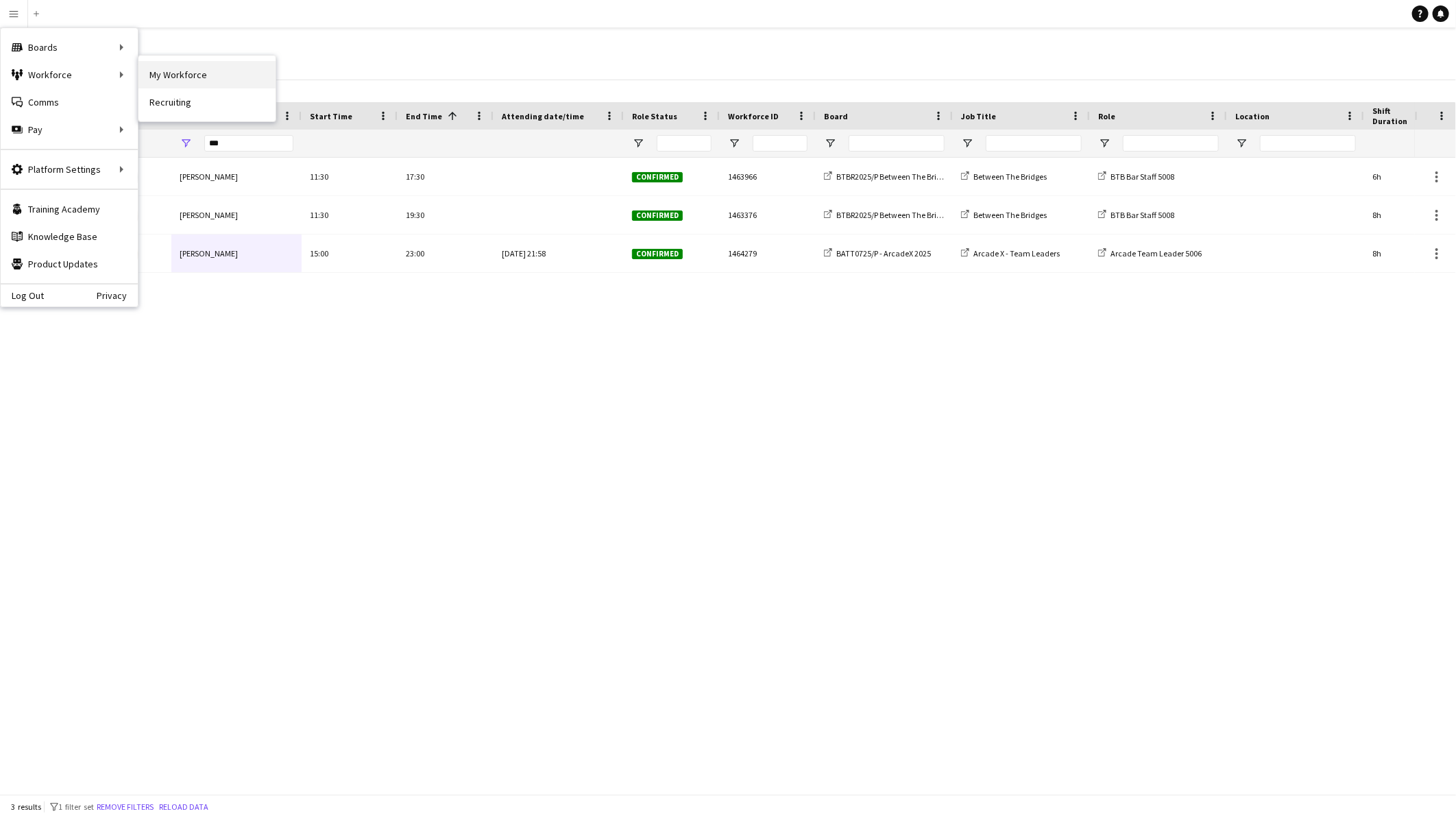
click at [178, 75] on link "My Workforce" at bounding box center [207, 75] width 137 height 27
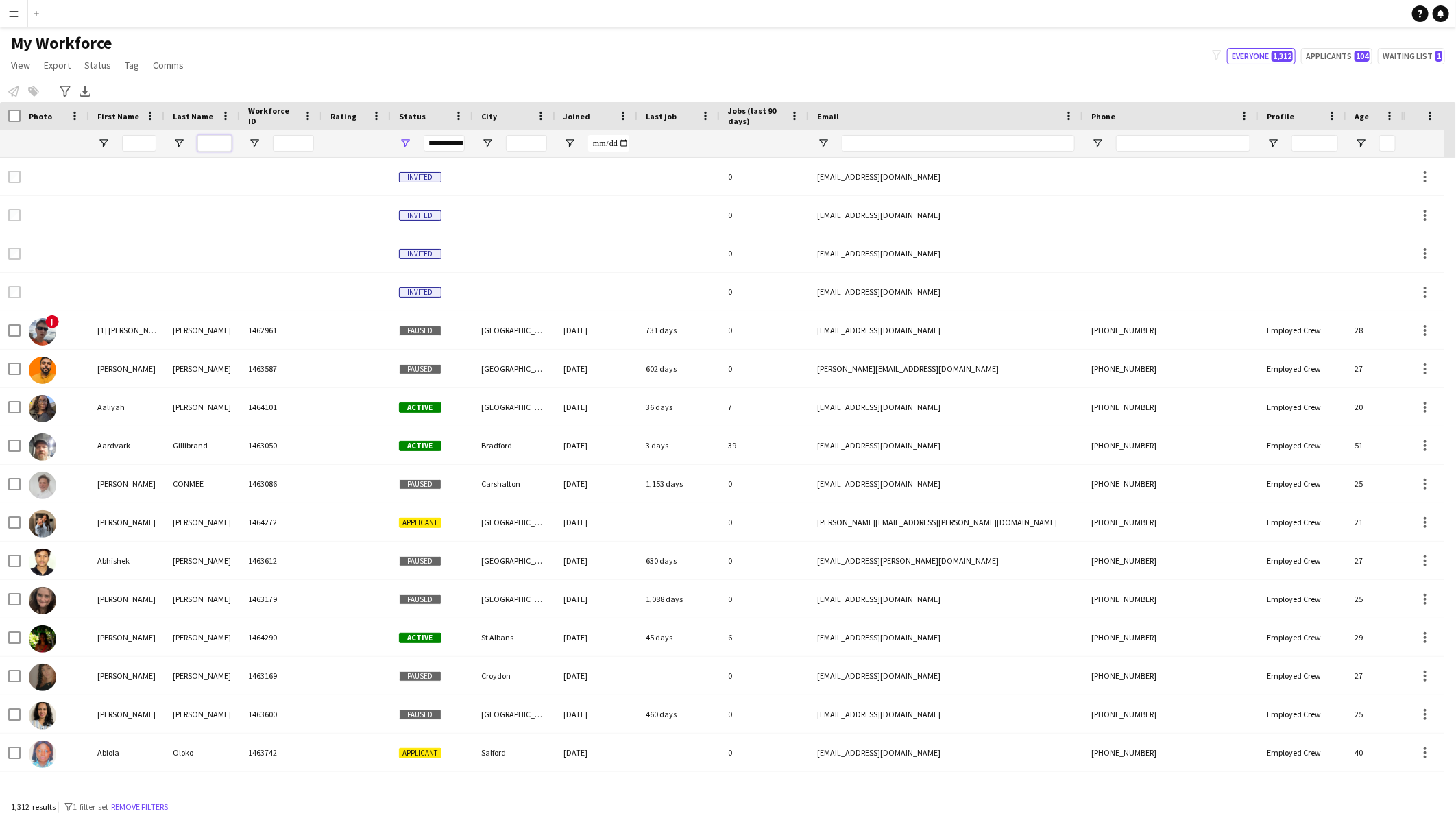
click at [217, 147] on input "Last Name Filter Input" at bounding box center [215, 143] width 34 height 17
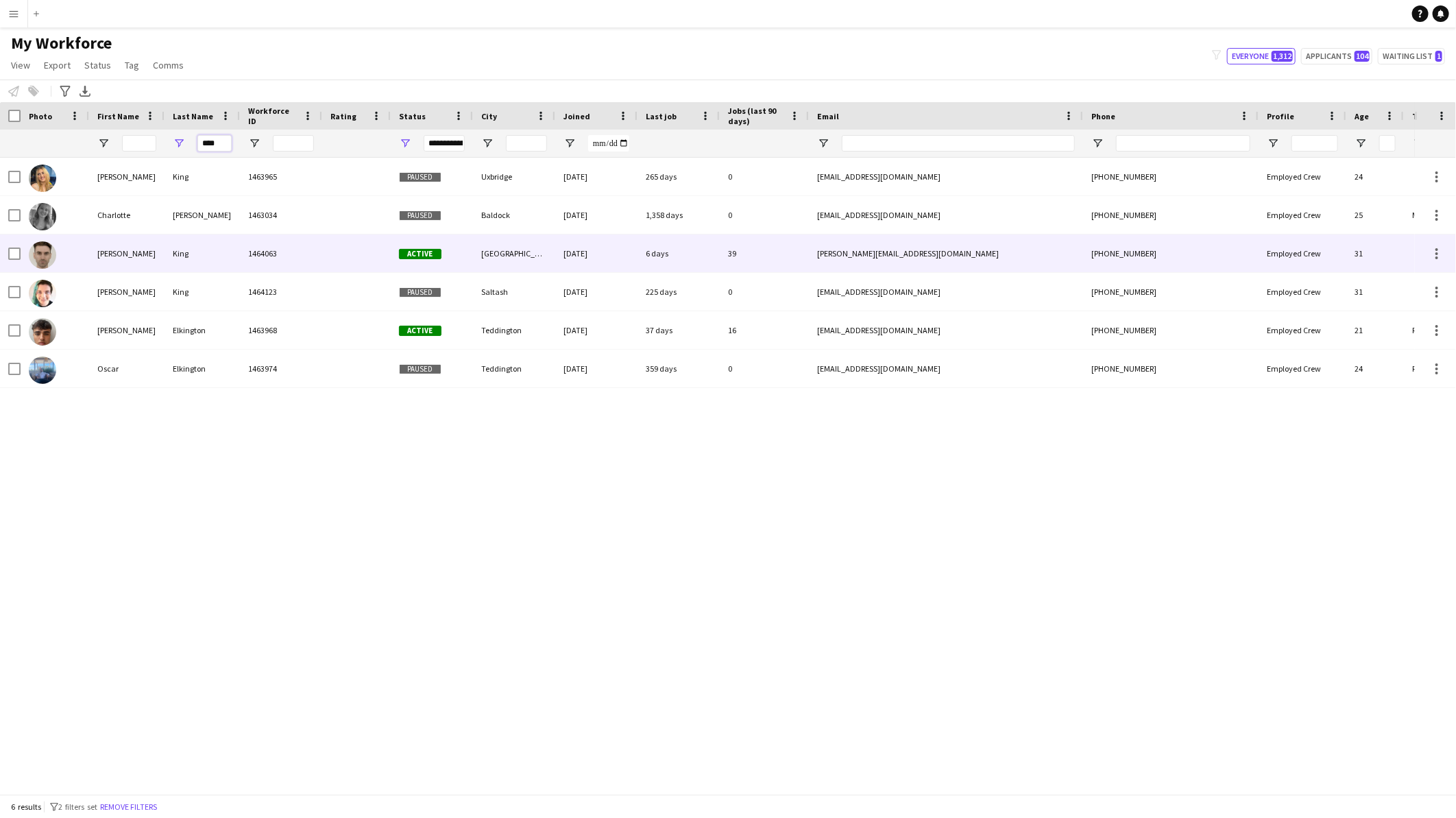
type input "****"
drag, startPoint x: 193, startPoint y: 252, endPoint x: 200, endPoint y: 255, distance: 7.6
click at [193, 253] on div "King" at bounding box center [202, 253] width 75 height 38
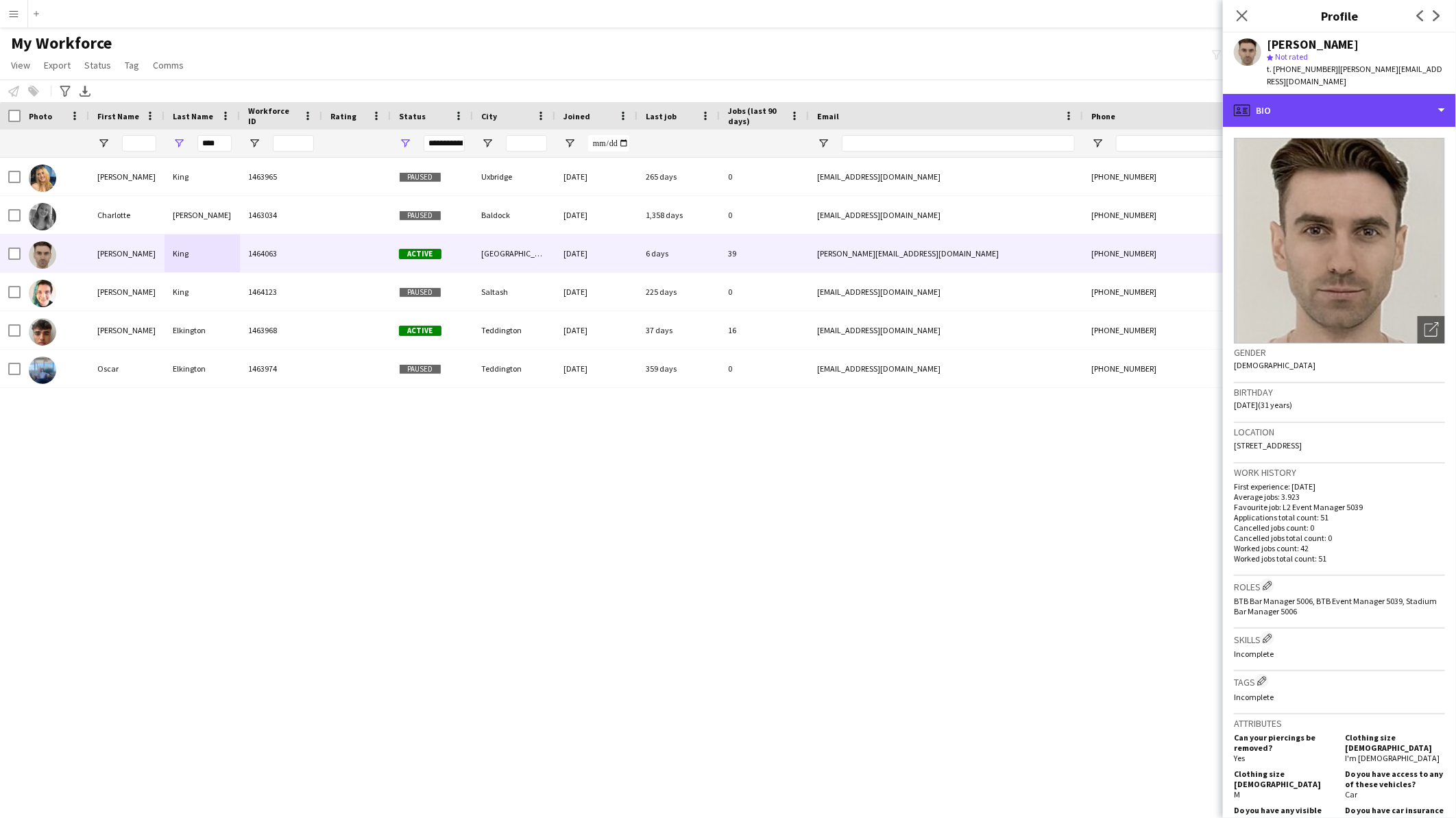
drag, startPoint x: 1325, startPoint y: 101, endPoint x: 1351, endPoint y: 166, distance: 70.0
click at [1325, 101] on div "profile Bio" at bounding box center [1340, 111] width 233 height 33
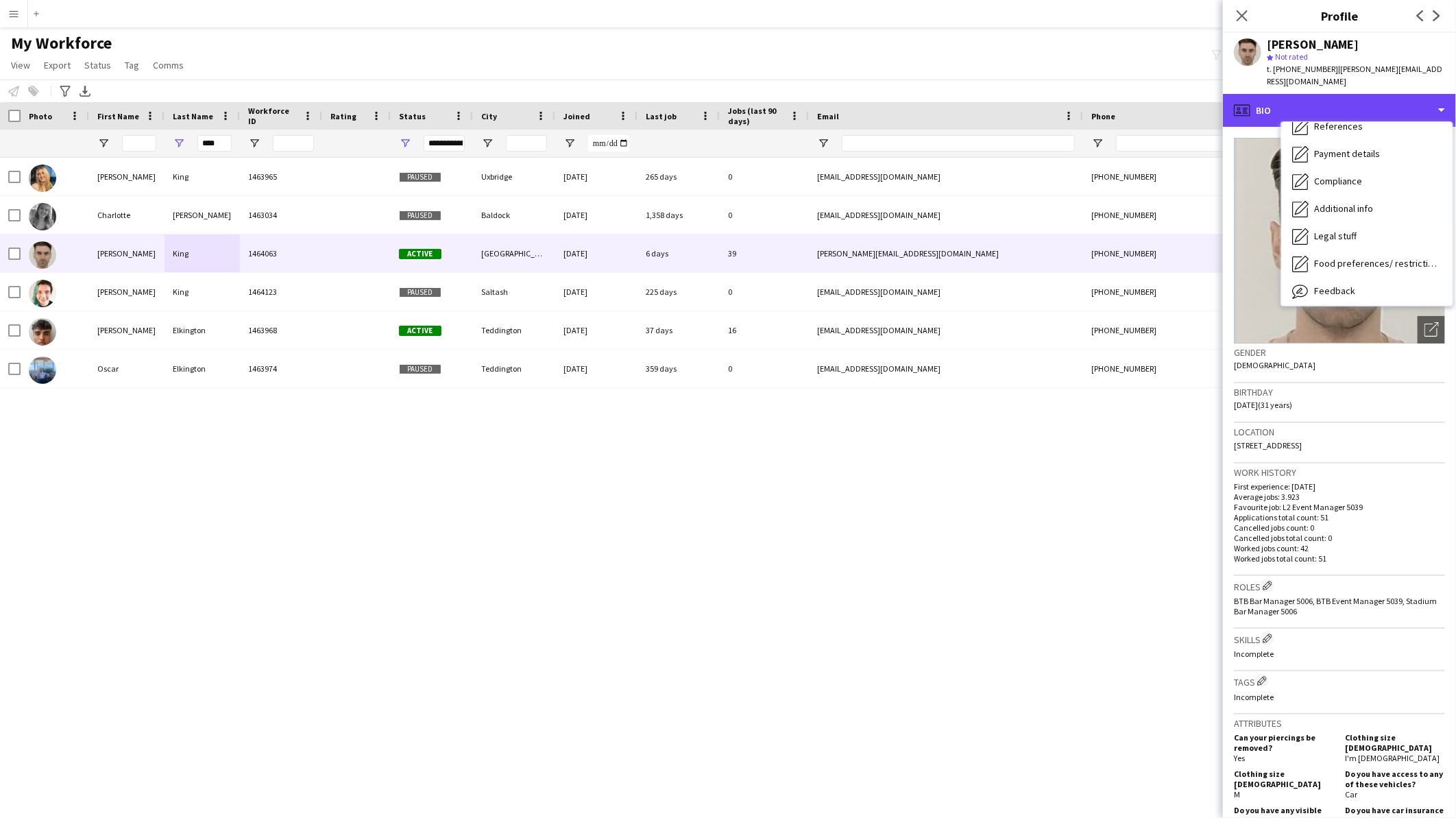
scroll to position [182, 0]
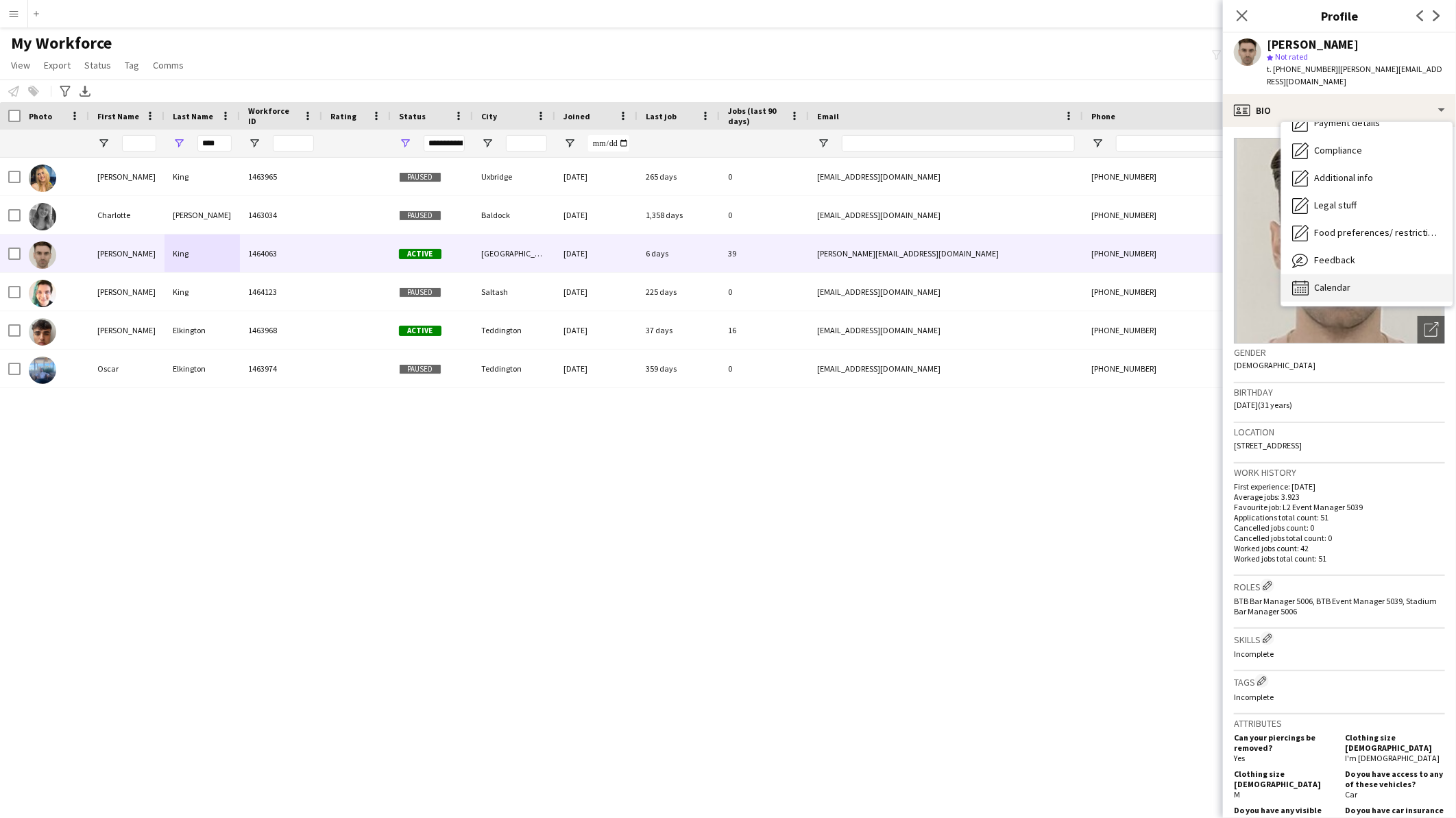
click at [1359, 283] on div "Calendar Calendar" at bounding box center [1367, 288] width 172 height 27
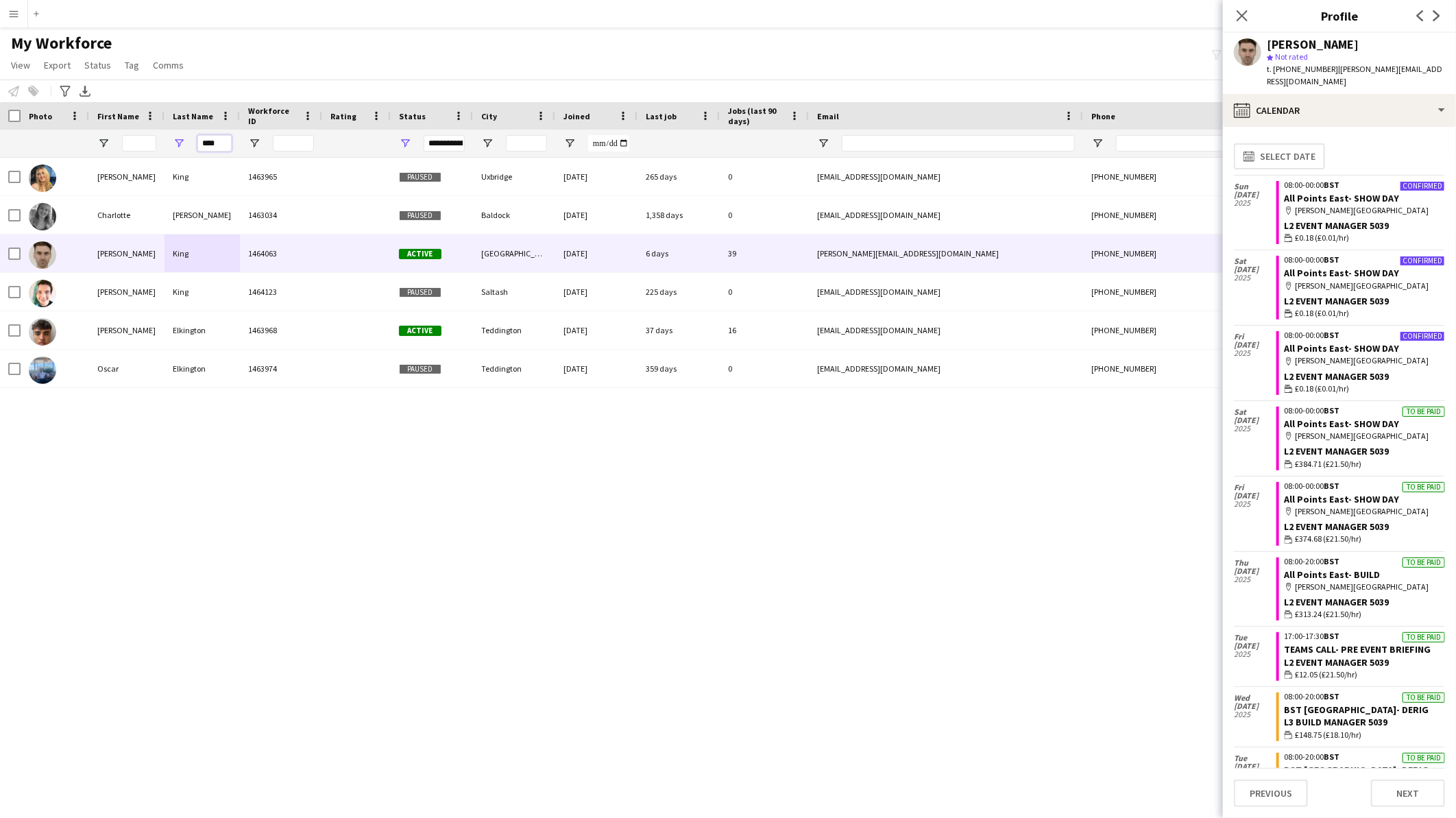
drag, startPoint x: 221, startPoint y: 138, endPoint x: 100, endPoint y: 120, distance: 122.3
click at [100, 120] on div "Workforce Details Photo First Name Age" at bounding box center [743, 129] width 1487 height 55
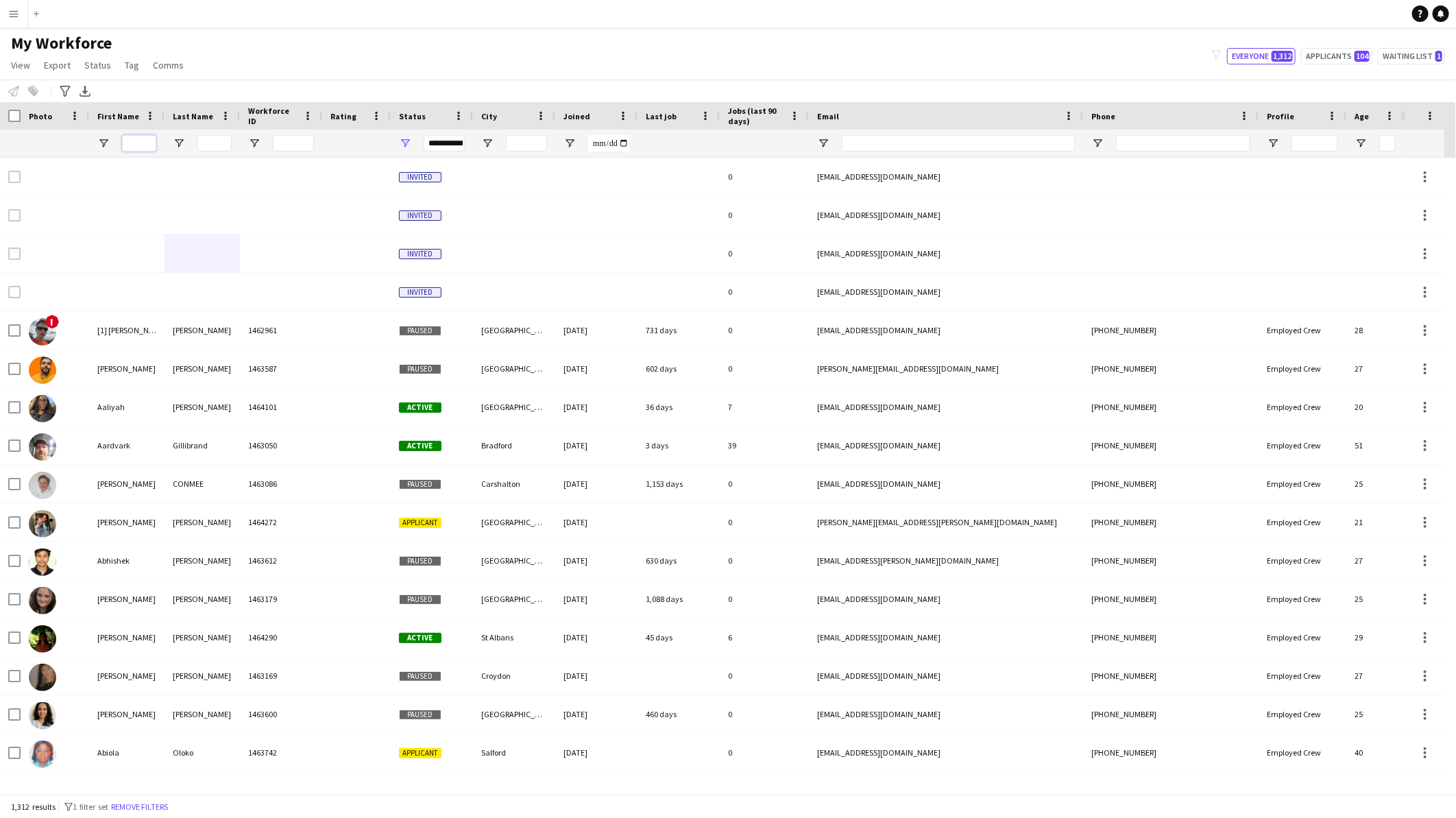
click at [131, 142] on input "First Name Filter Input" at bounding box center [139, 143] width 34 height 17
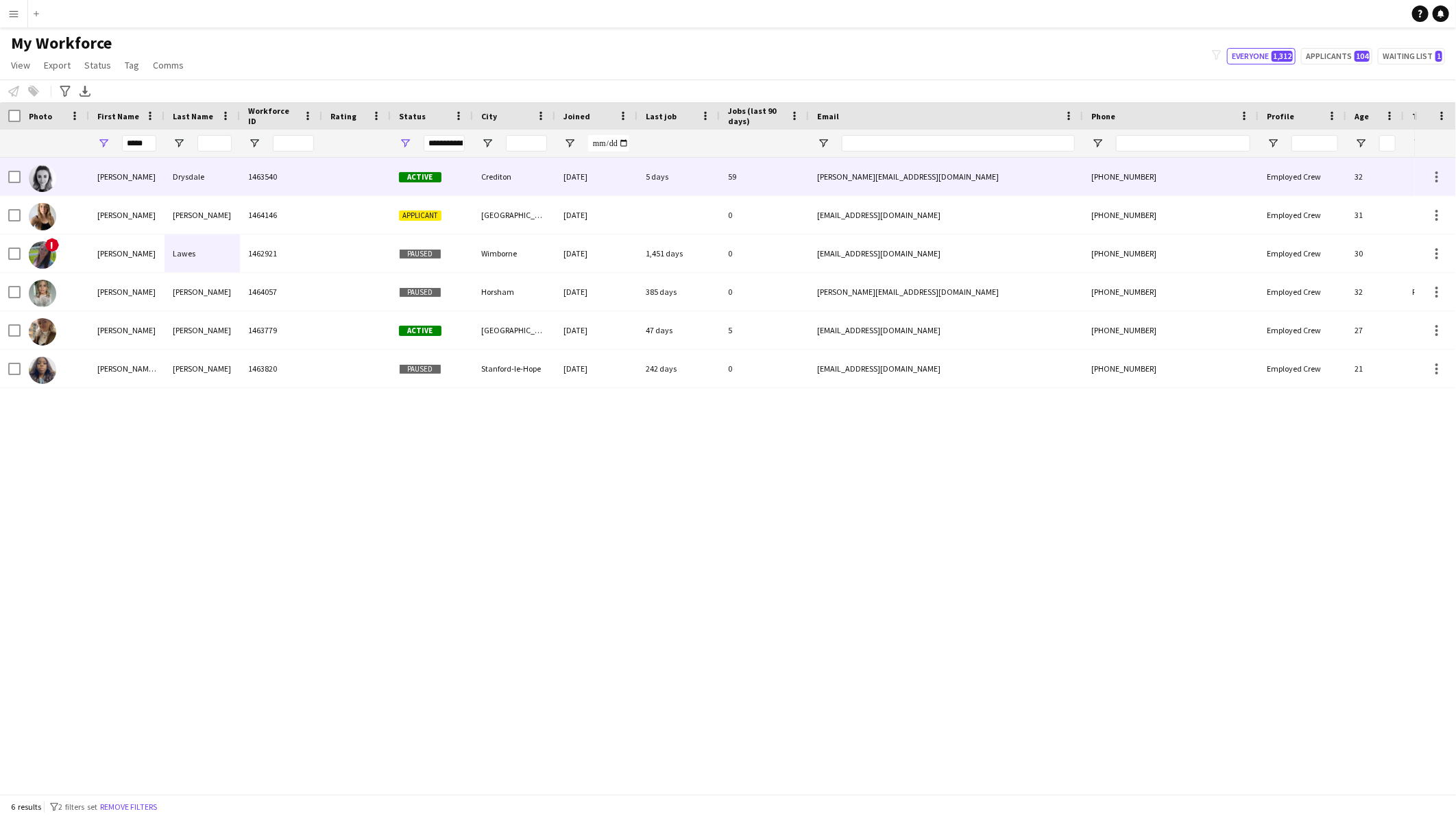
click at [188, 185] on div "Drysdale" at bounding box center [202, 177] width 75 height 38
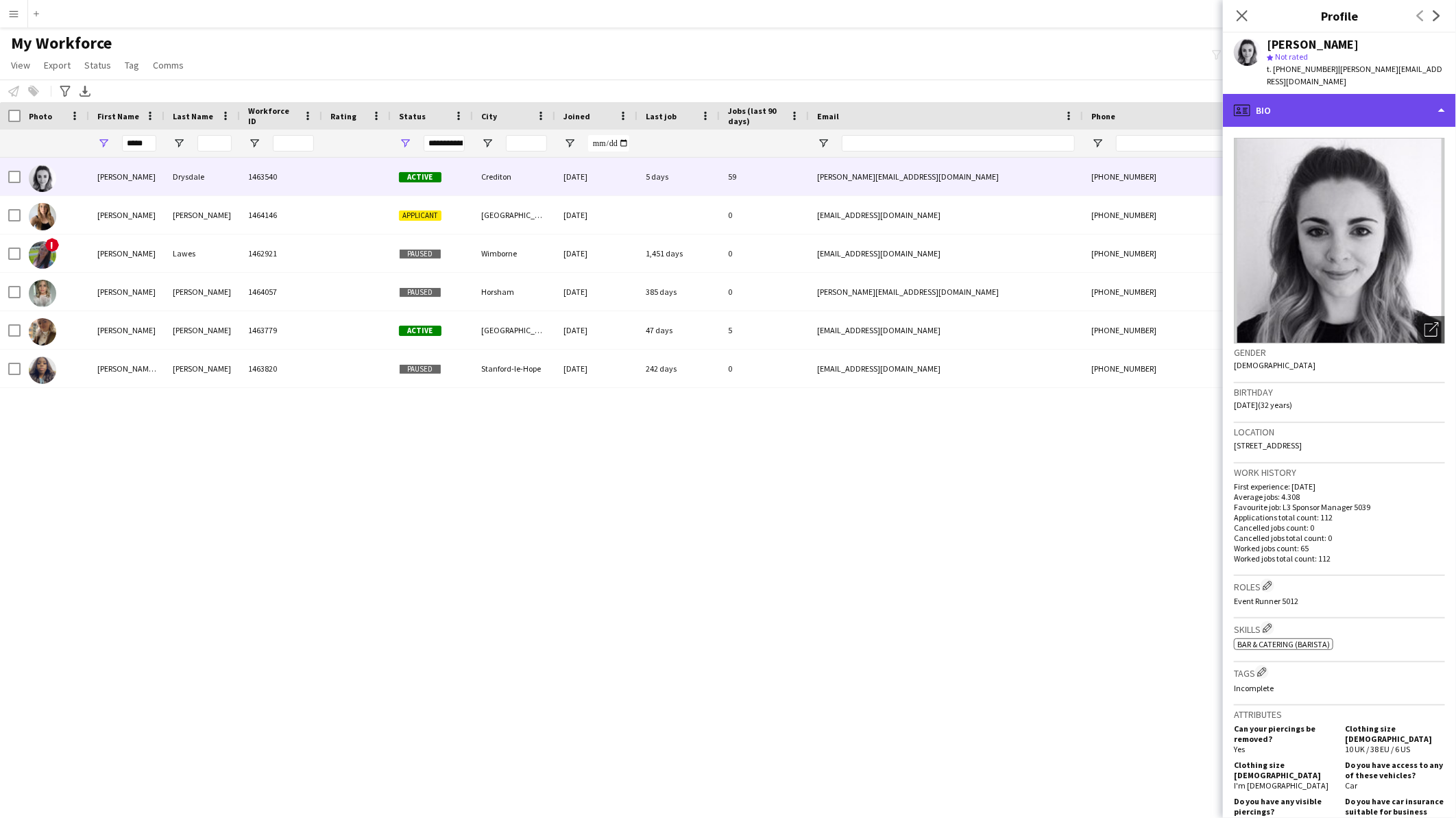
click at [1312, 100] on div "profile Bio" at bounding box center [1340, 111] width 233 height 33
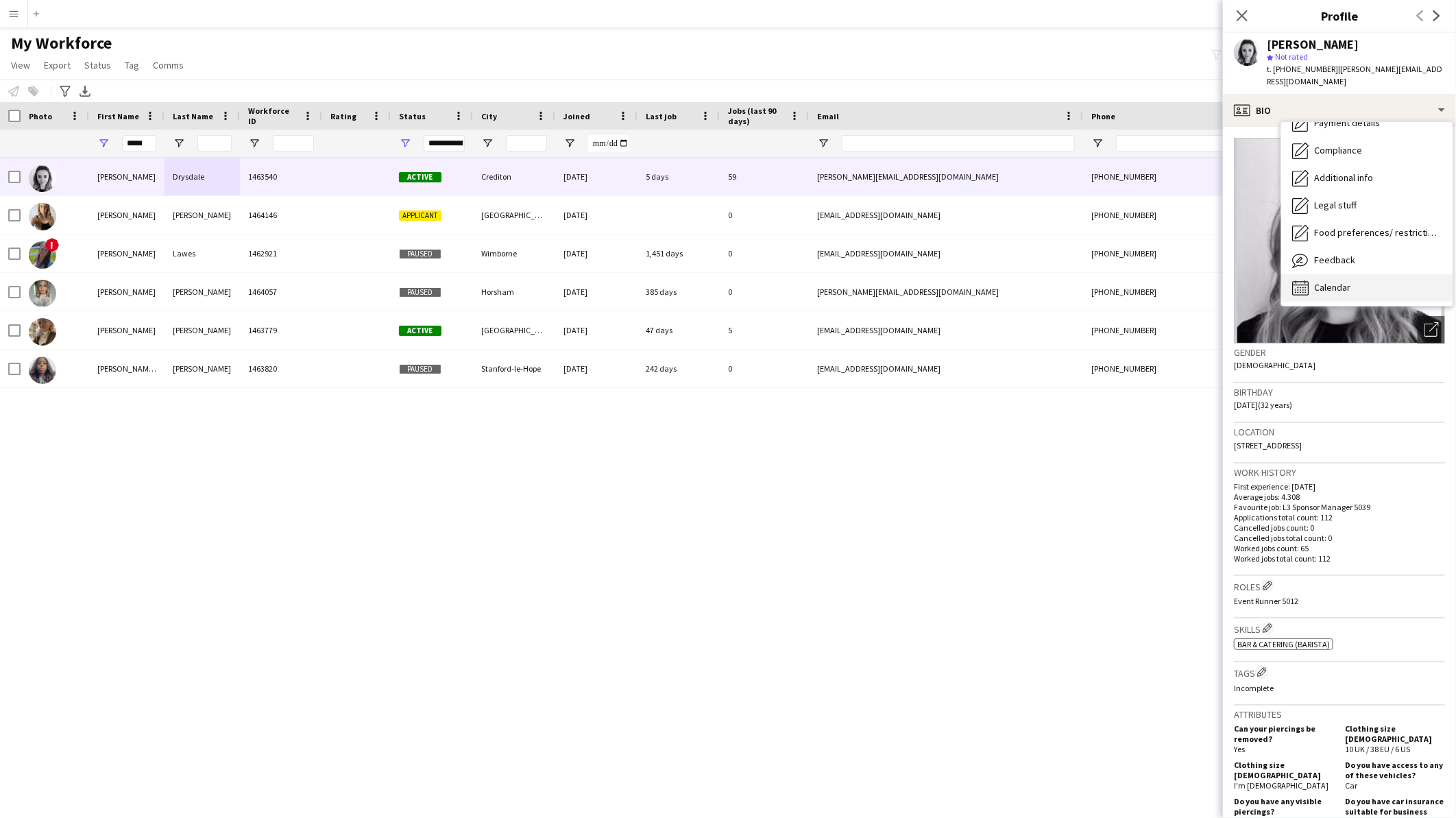
click at [1359, 280] on div "Calendar Calendar" at bounding box center [1367, 288] width 172 height 27
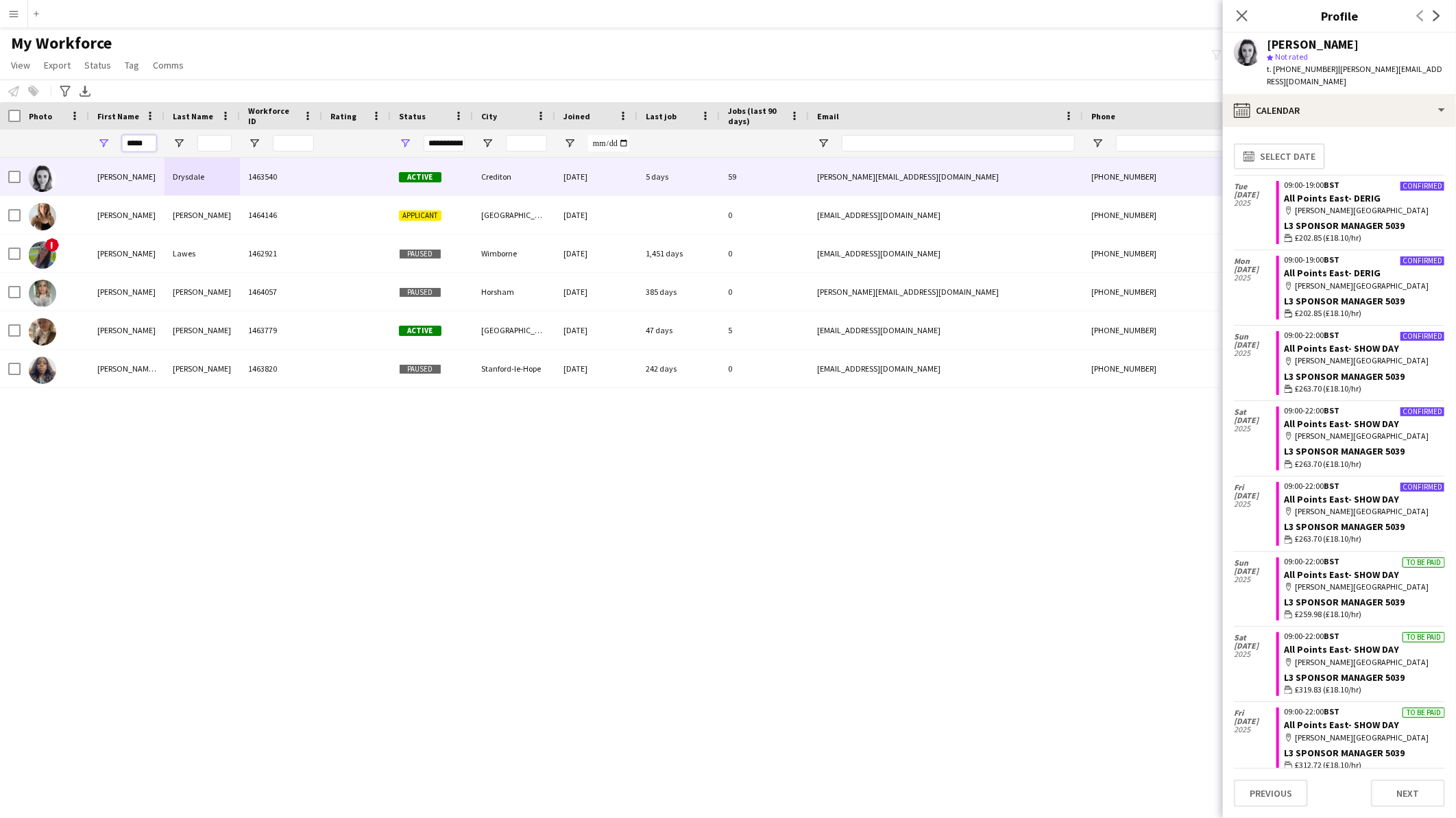
click at [147, 143] on input "*****" at bounding box center [139, 143] width 34 height 17
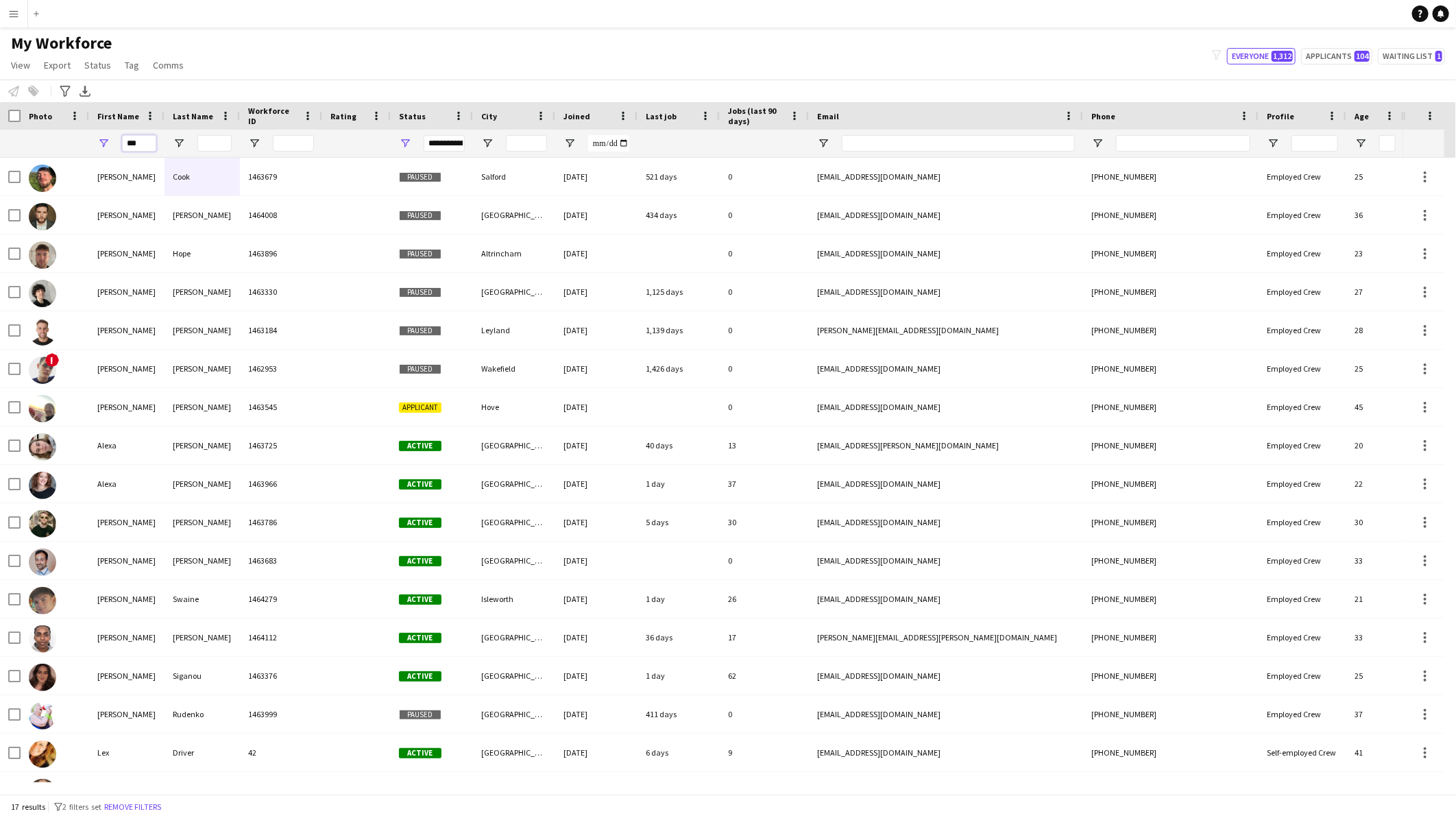
type input "***"
click at [222, 136] on input "Last Name Filter Input" at bounding box center [215, 143] width 34 height 17
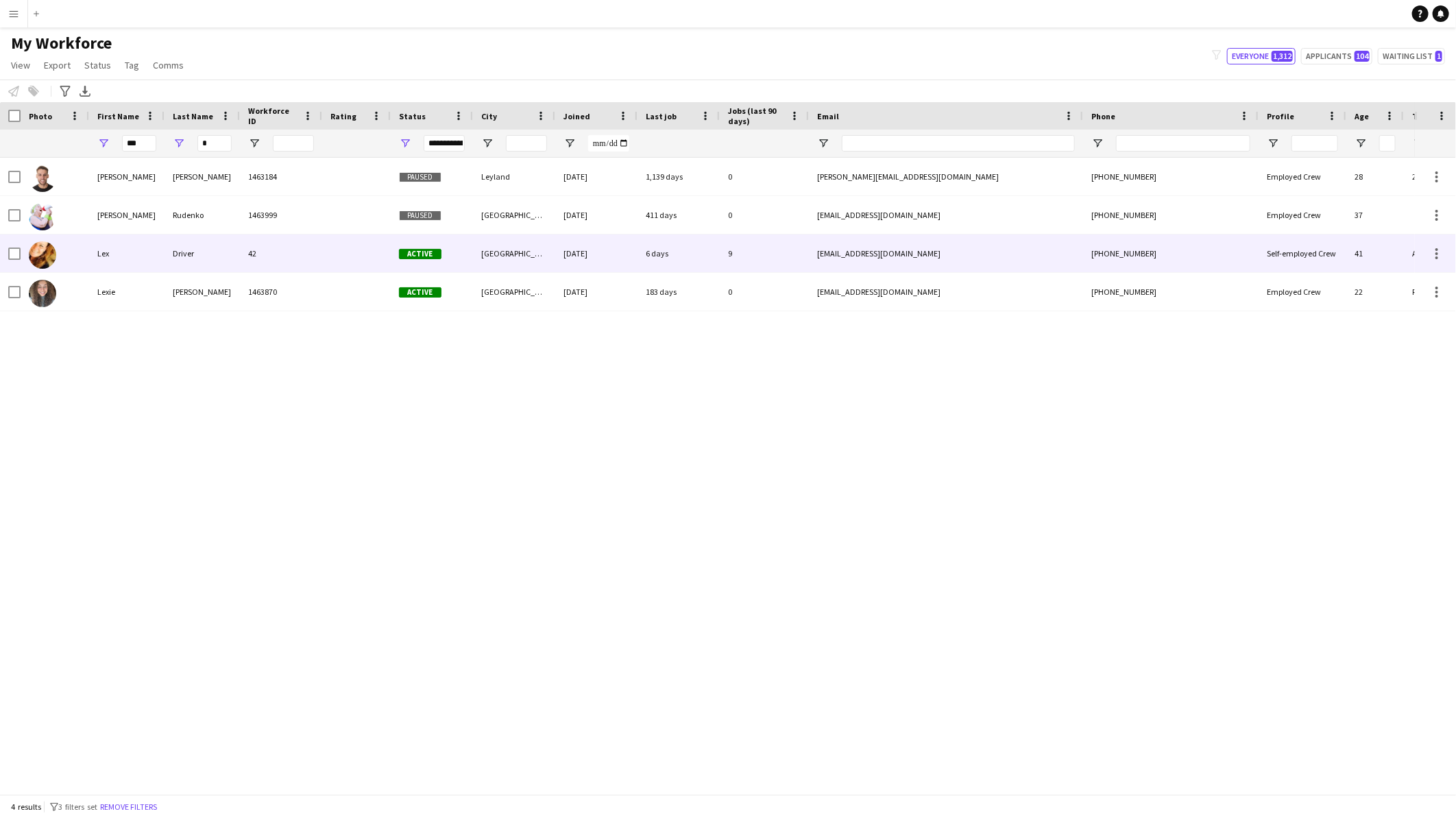
click at [220, 251] on div "Driver" at bounding box center [202, 253] width 75 height 38
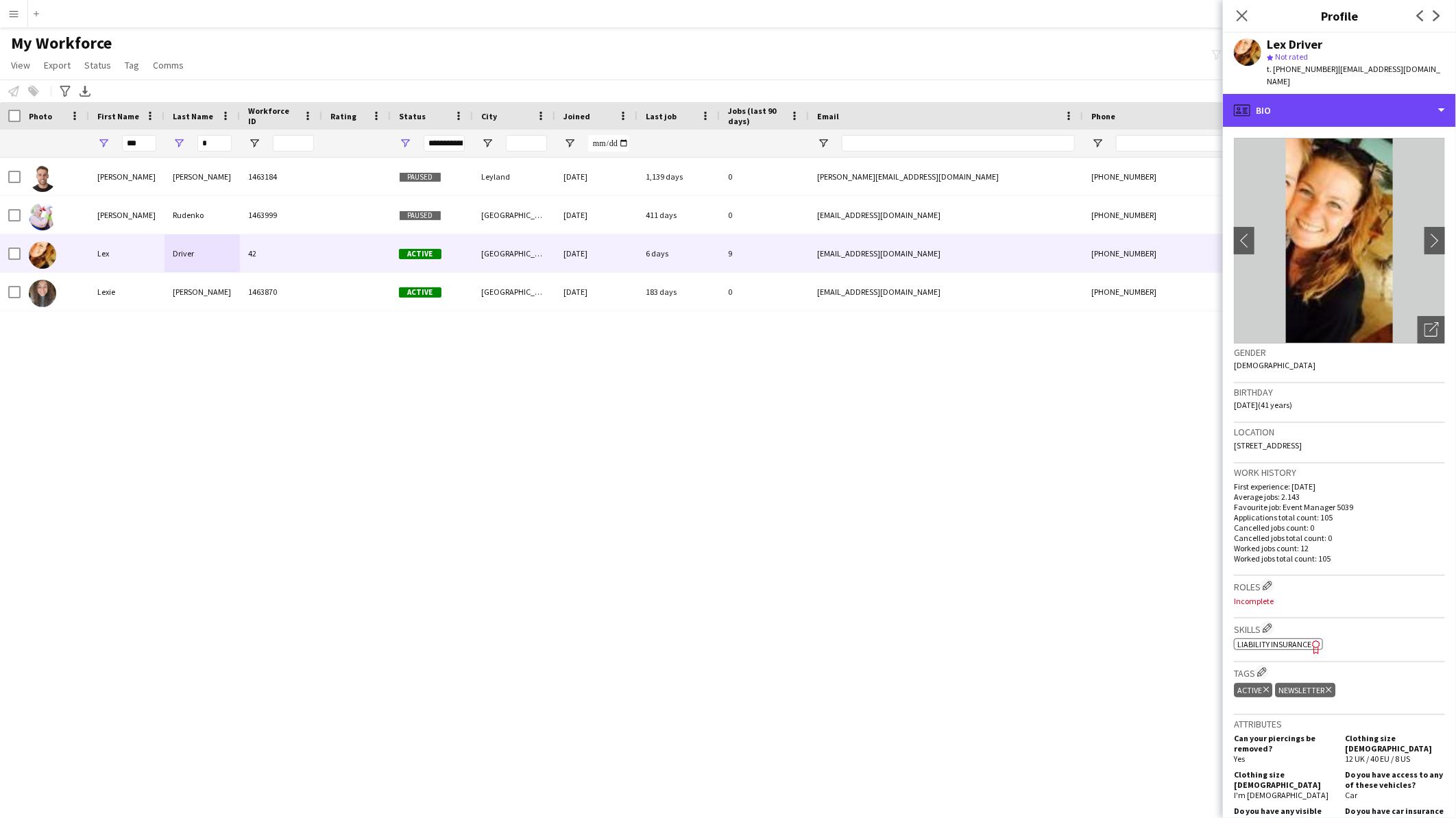
drag, startPoint x: 1299, startPoint y: 108, endPoint x: 1320, endPoint y: 160, distance: 56.1
click at [1297, 108] on div "profile Bio" at bounding box center [1340, 111] width 233 height 33
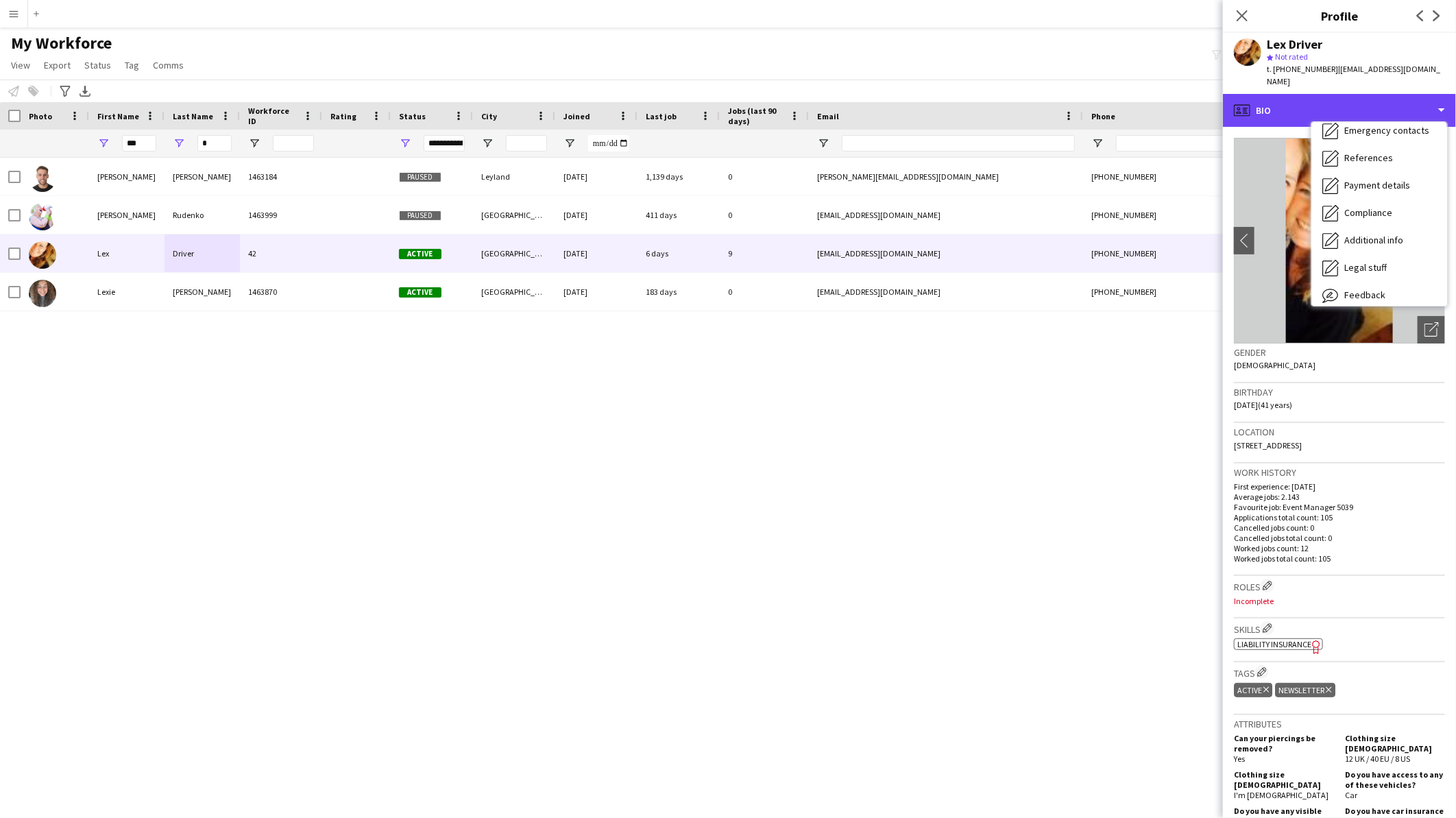
scroll to position [156, 0]
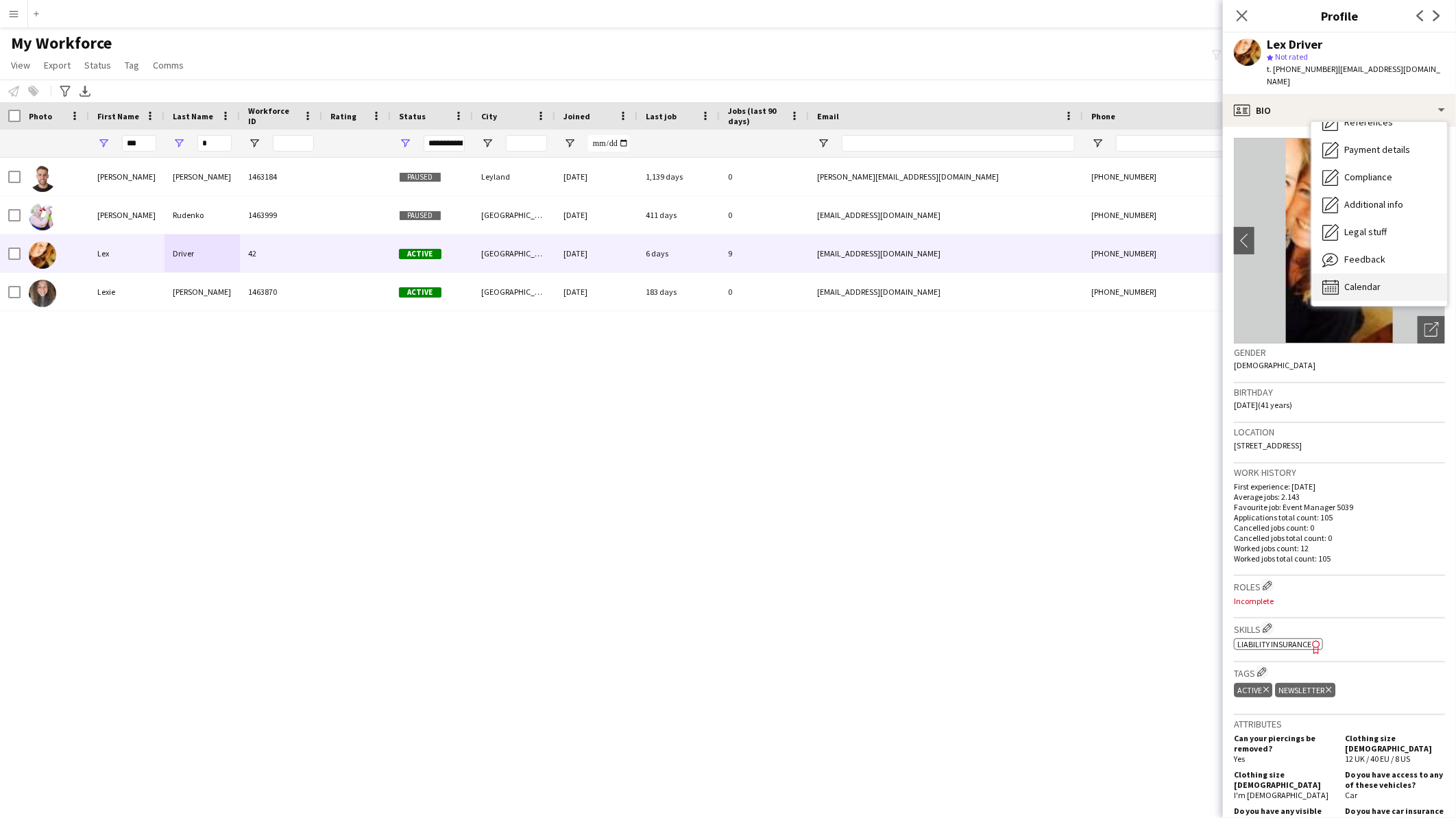
click at [1381, 282] on div "Calendar Calendar" at bounding box center [1379, 287] width 136 height 27
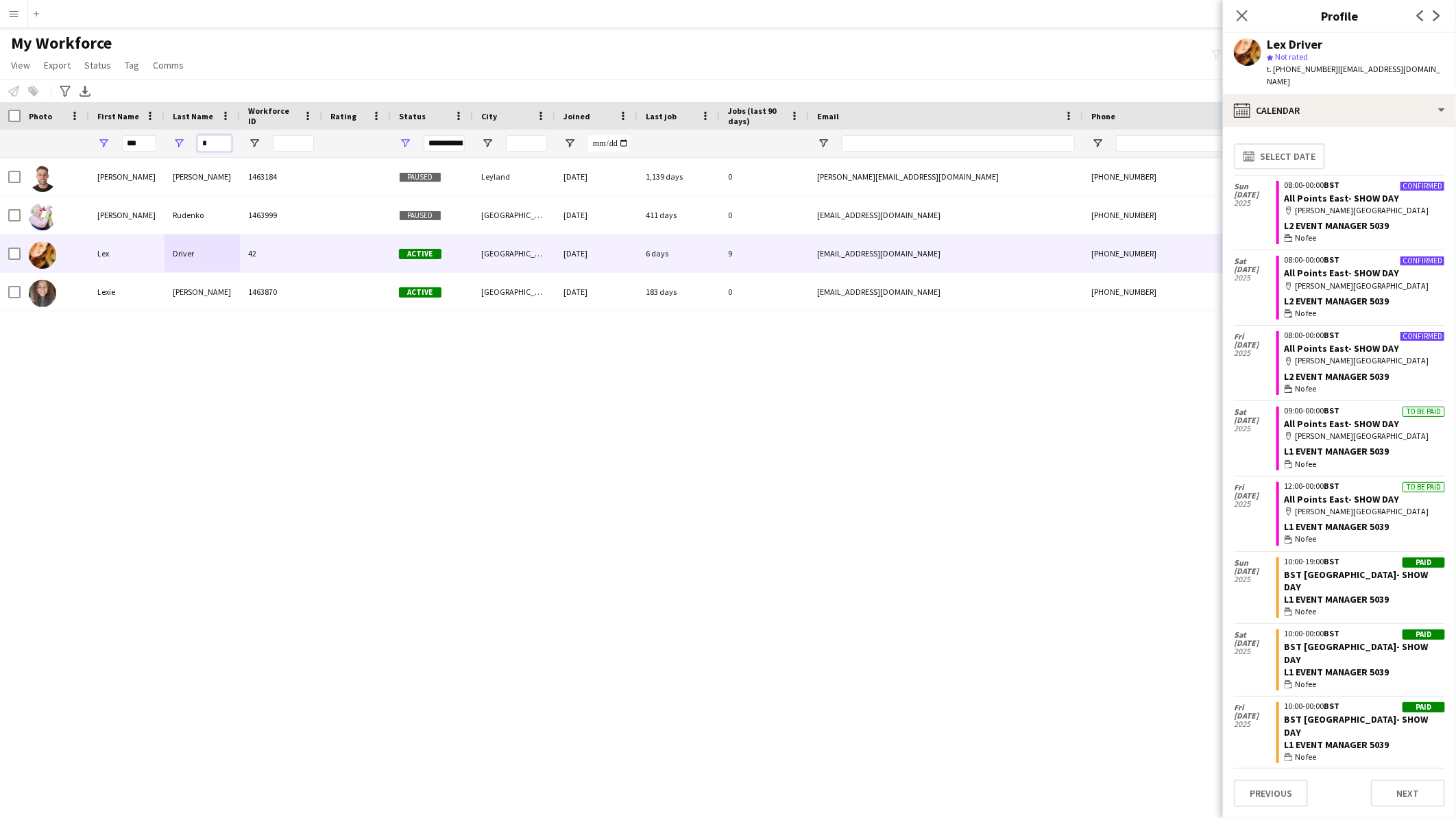
drag, startPoint x: 212, startPoint y: 138, endPoint x: 174, endPoint y: 139, distance: 38.0
click at [174, 139] on div "*" at bounding box center [202, 144] width 75 height 27
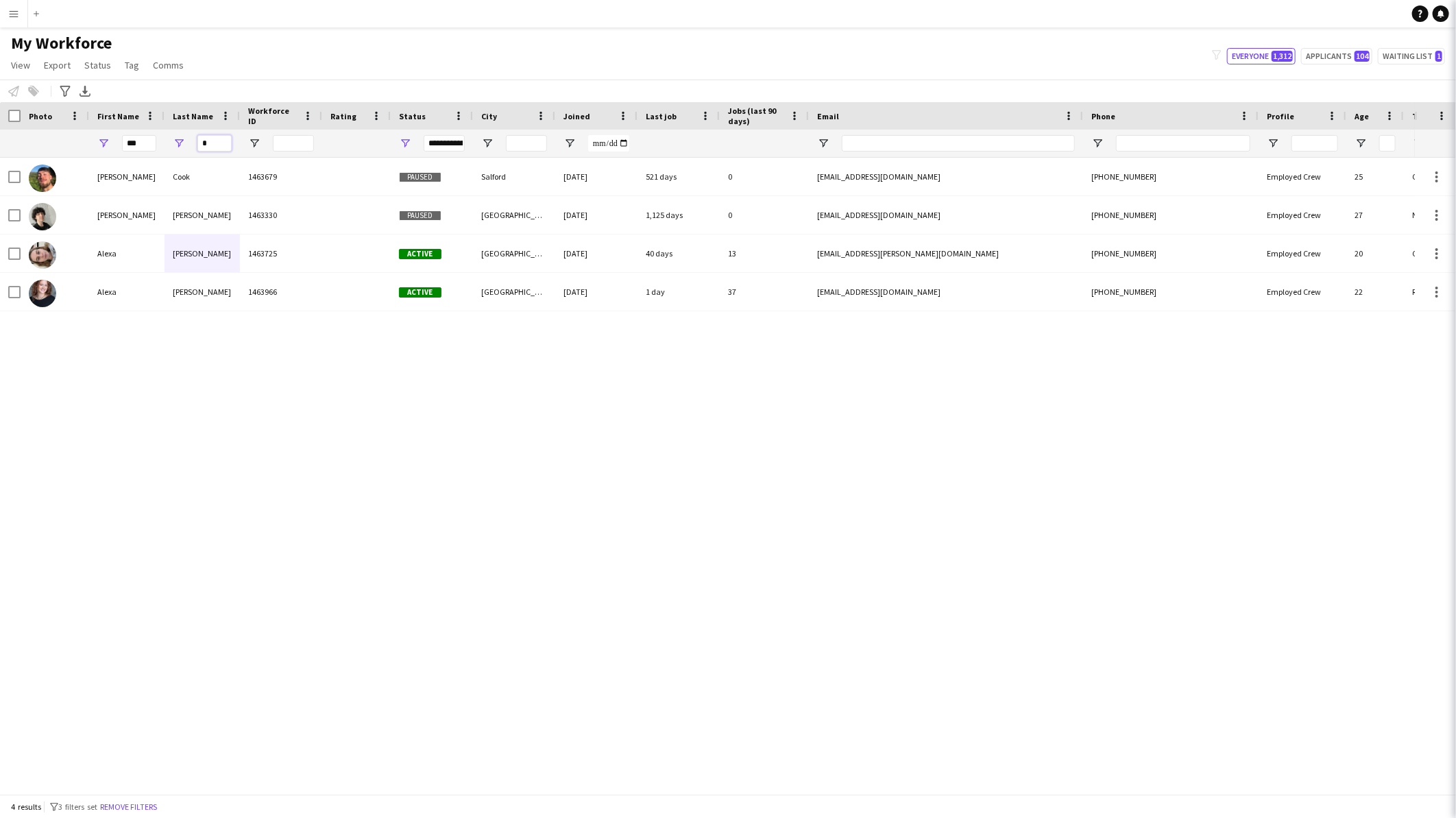
type input "*"
drag, startPoint x: 98, startPoint y: 141, endPoint x: 45, endPoint y: 135, distance: 53.3
click at [45, 135] on div "*** *" at bounding box center [743, 144] width 1487 height 27
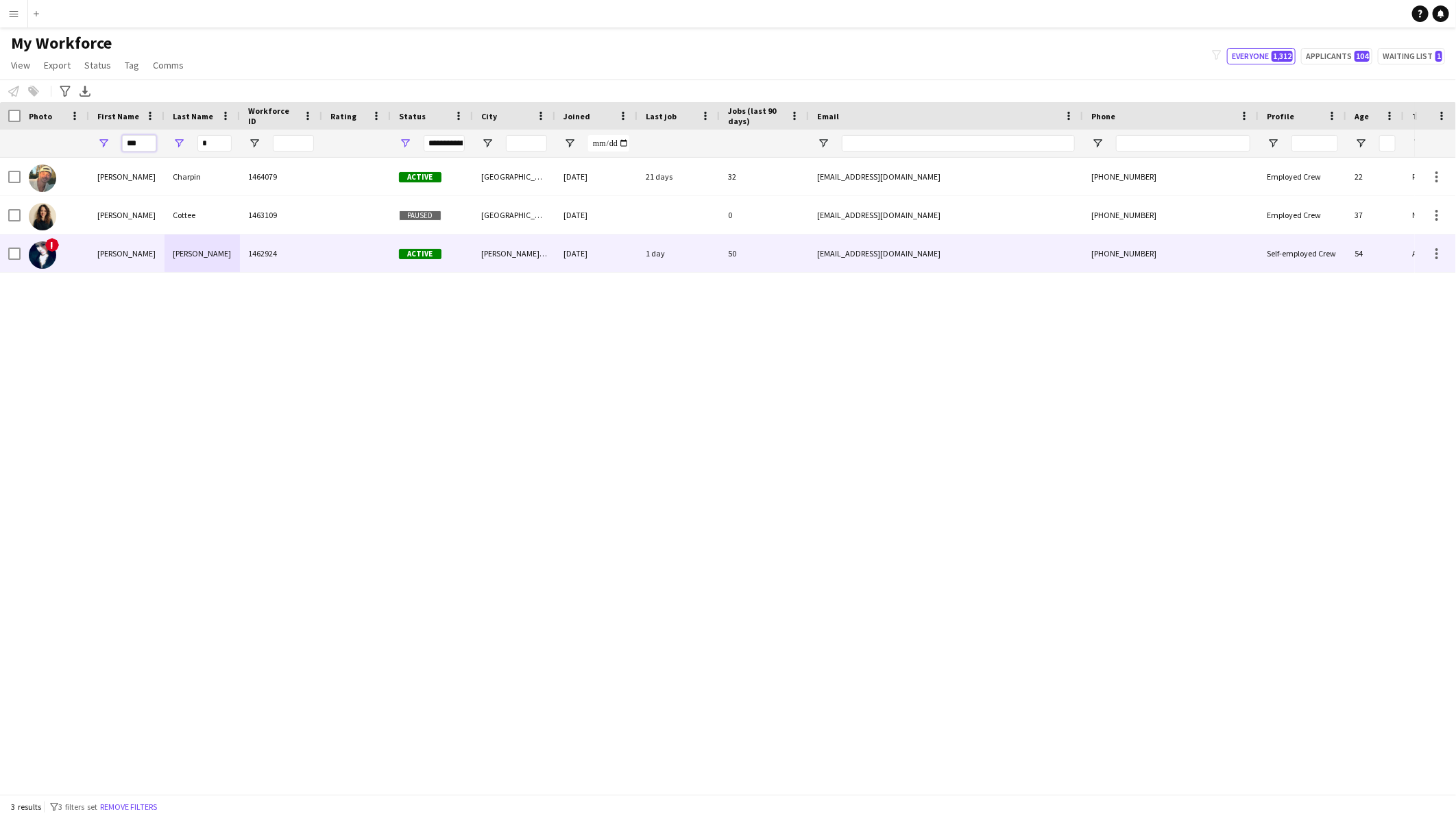
type input "***"
click at [146, 255] on div "[PERSON_NAME]" at bounding box center [126, 253] width 75 height 38
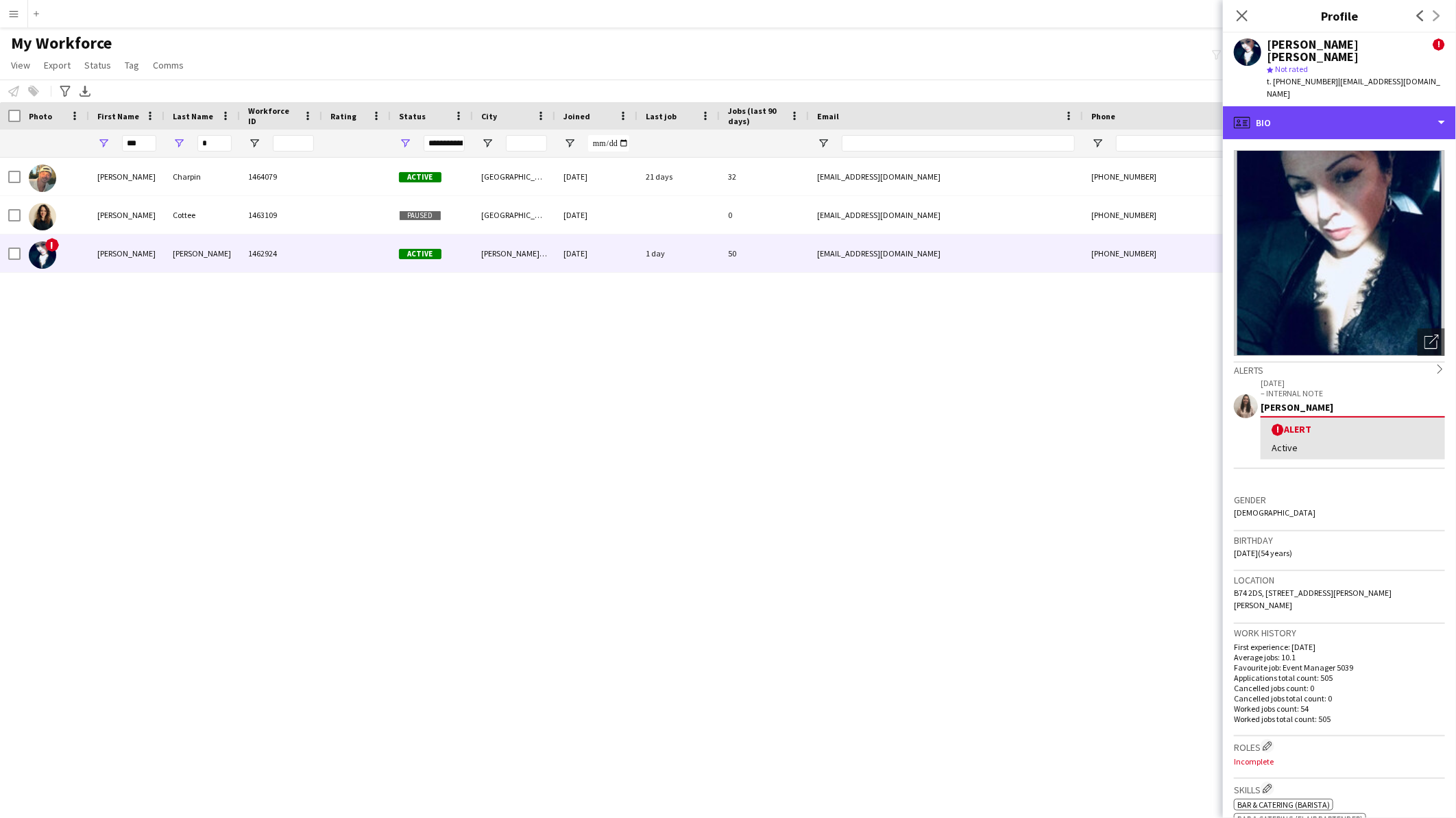
click at [1303, 110] on div "profile Bio" at bounding box center [1340, 123] width 233 height 33
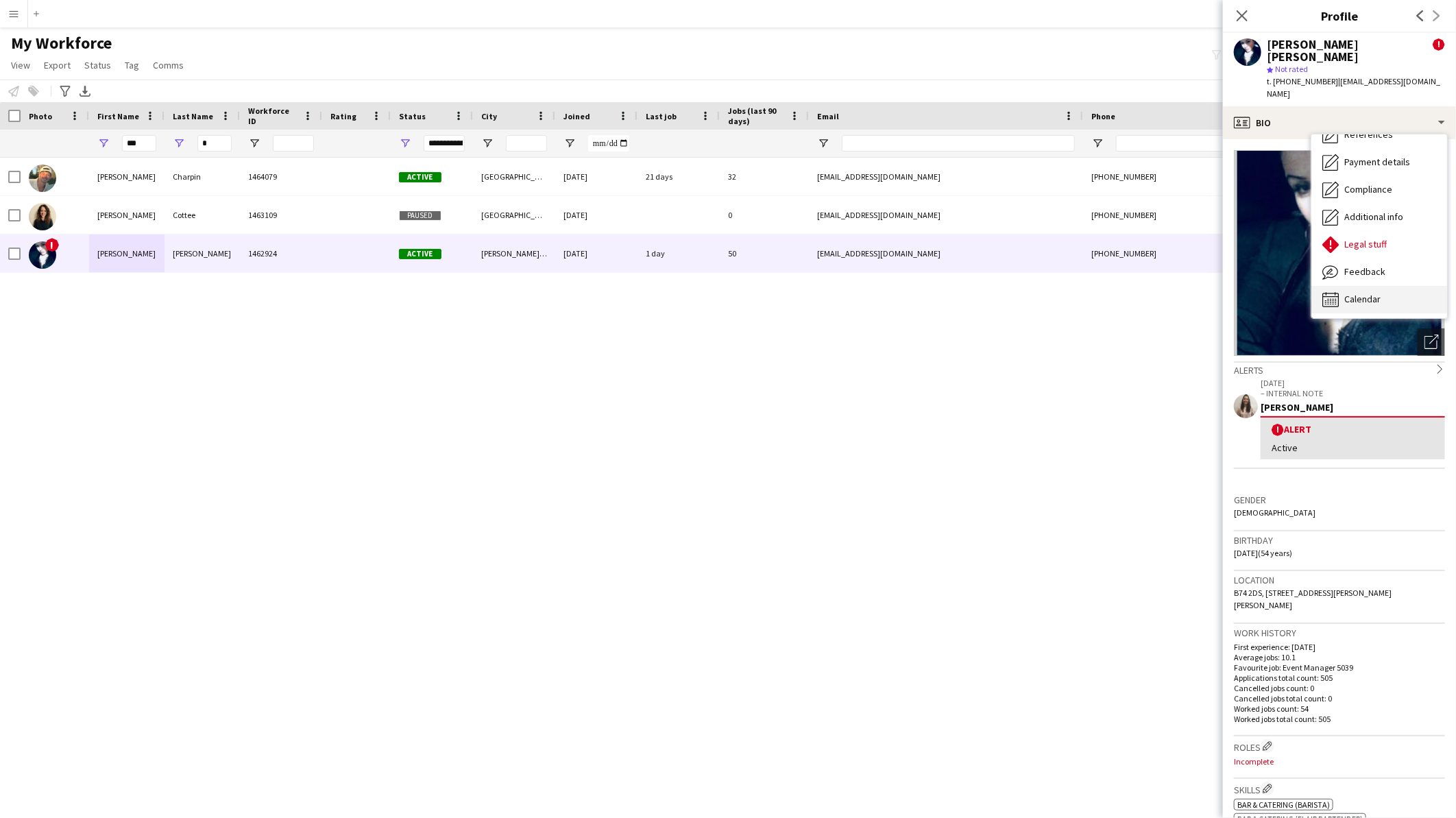
click at [1360, 293] on span "Calendar" at bounding box center [1363, 298] width 37 height 12
